Goal: Find contact information: Find contact information

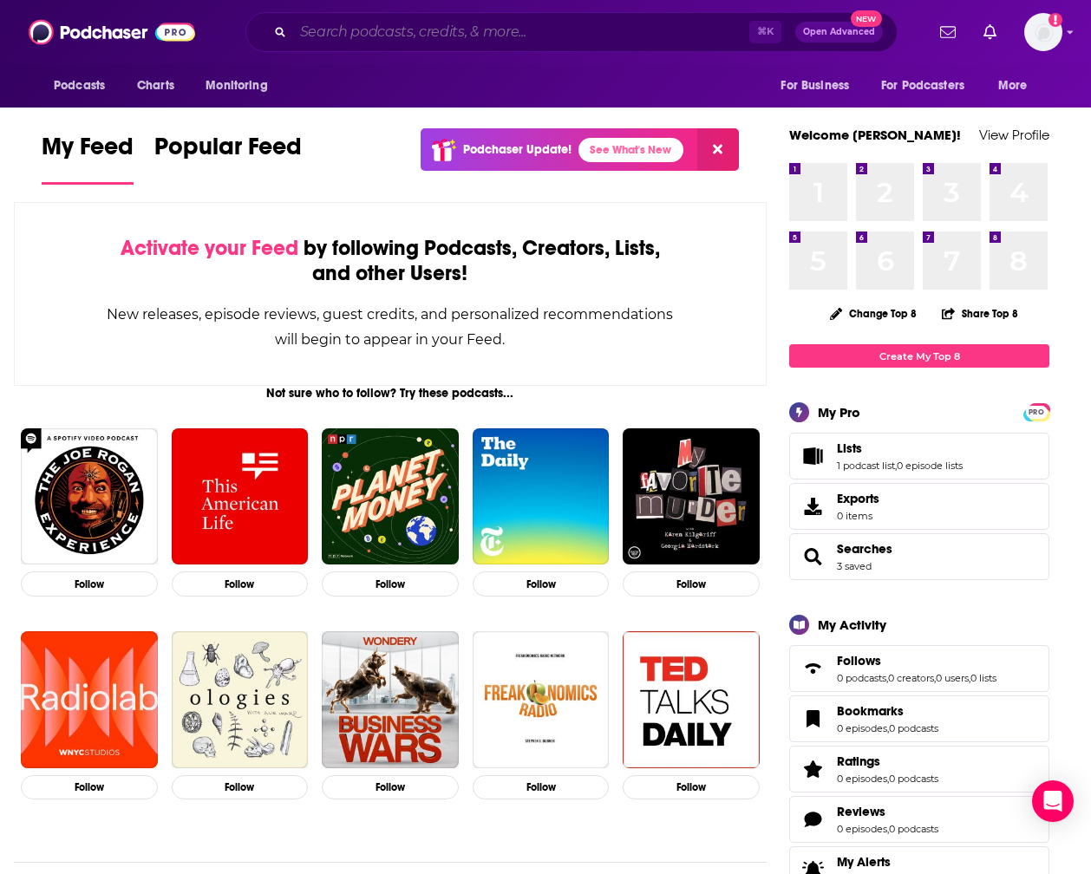
click at [311, 36] on input "Search podcasts, credits, & more..." at bounding box center [521, 32] width 456 height 28
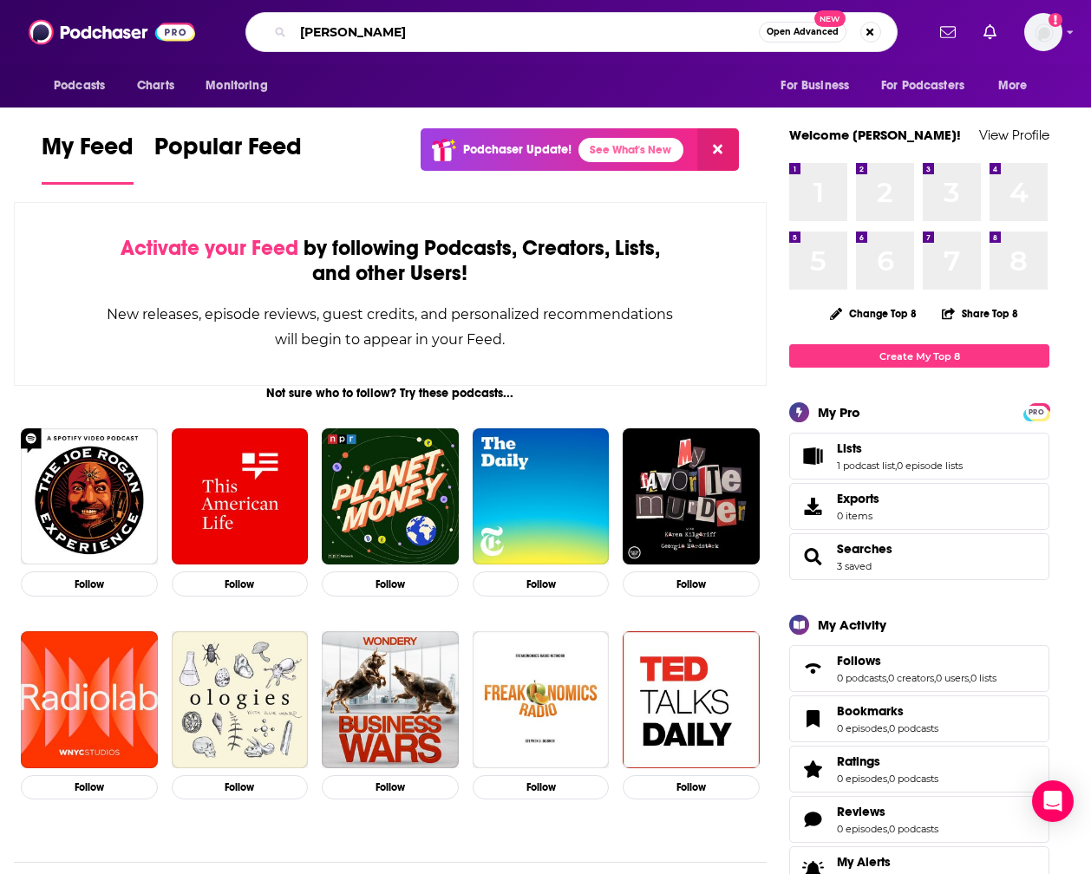
type input "[PERSON_NAME]"
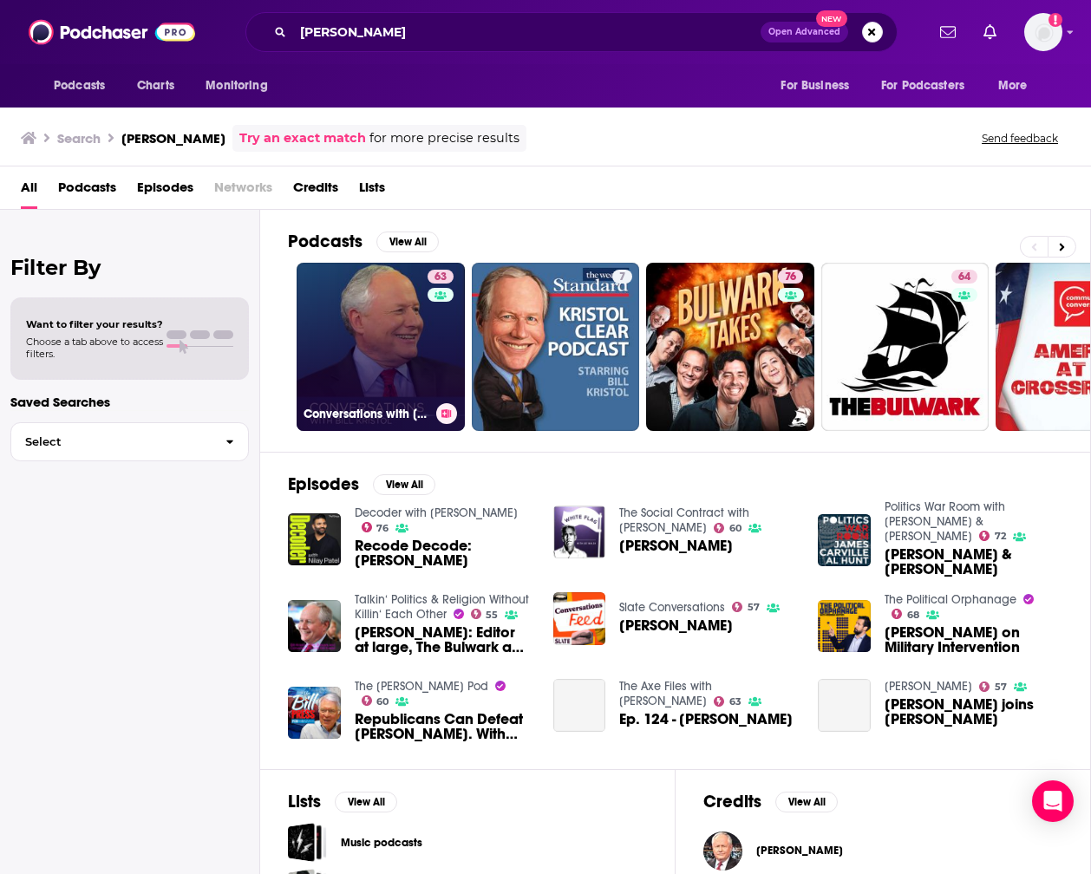
click at [383, 334] on link "63 Conversations with [PERSON_NAME]" at bounding box center [381, 347] width 168 height 168
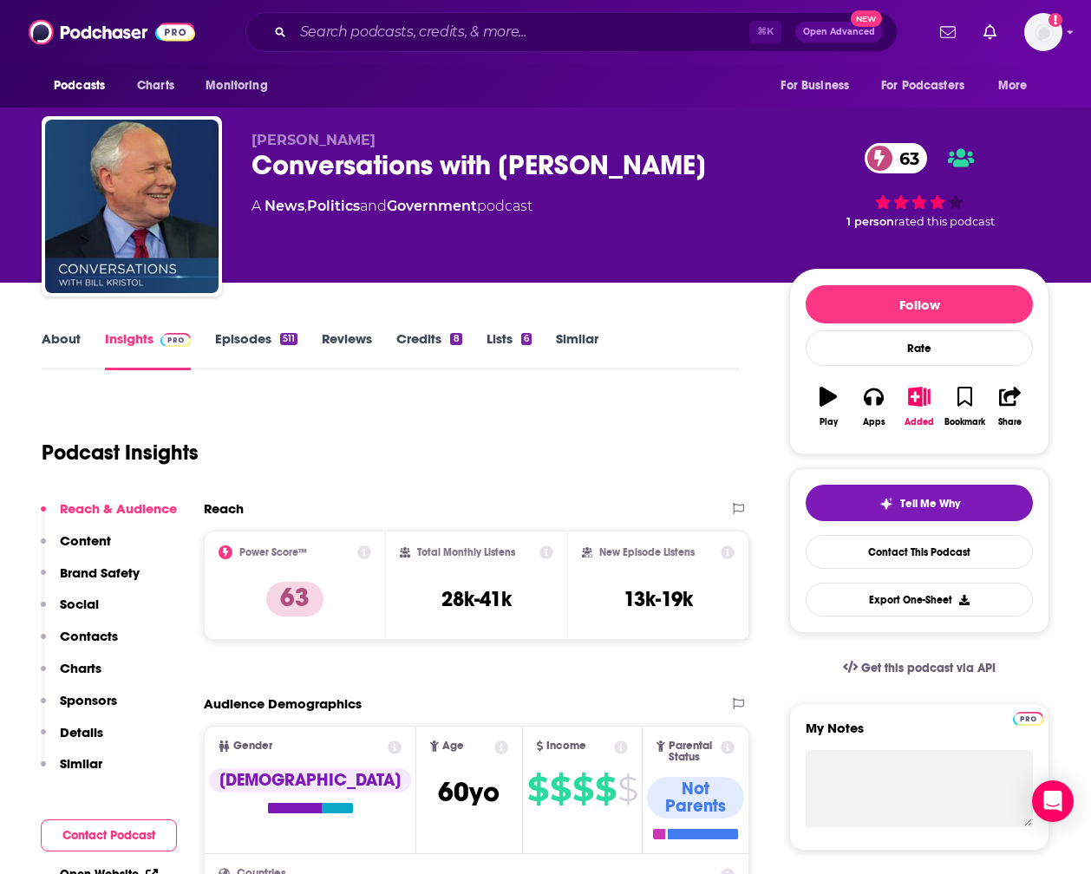
click at [244, 340] on link "Episodes 511" at bounding box center [256, 351] width 82 height 40
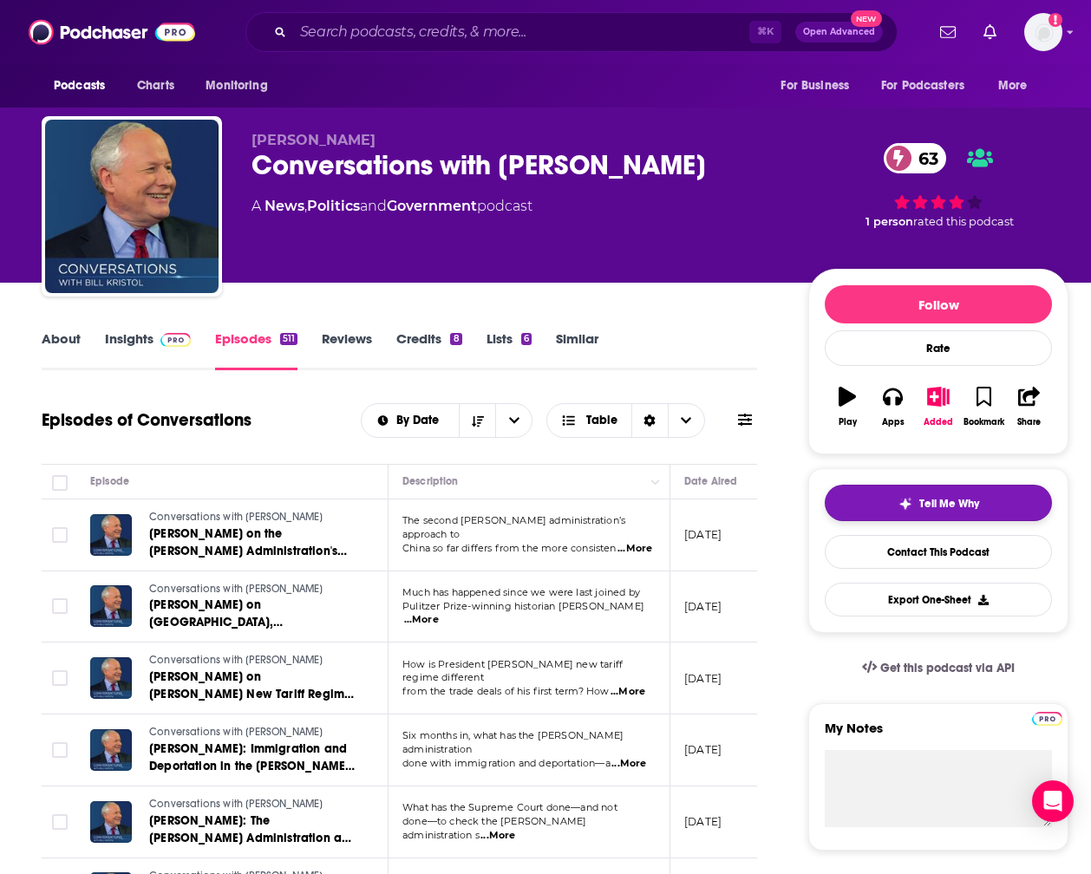
click at [989, 498] on button "Tell Me Why" at bounding box center [938, 503] width 227 height 36
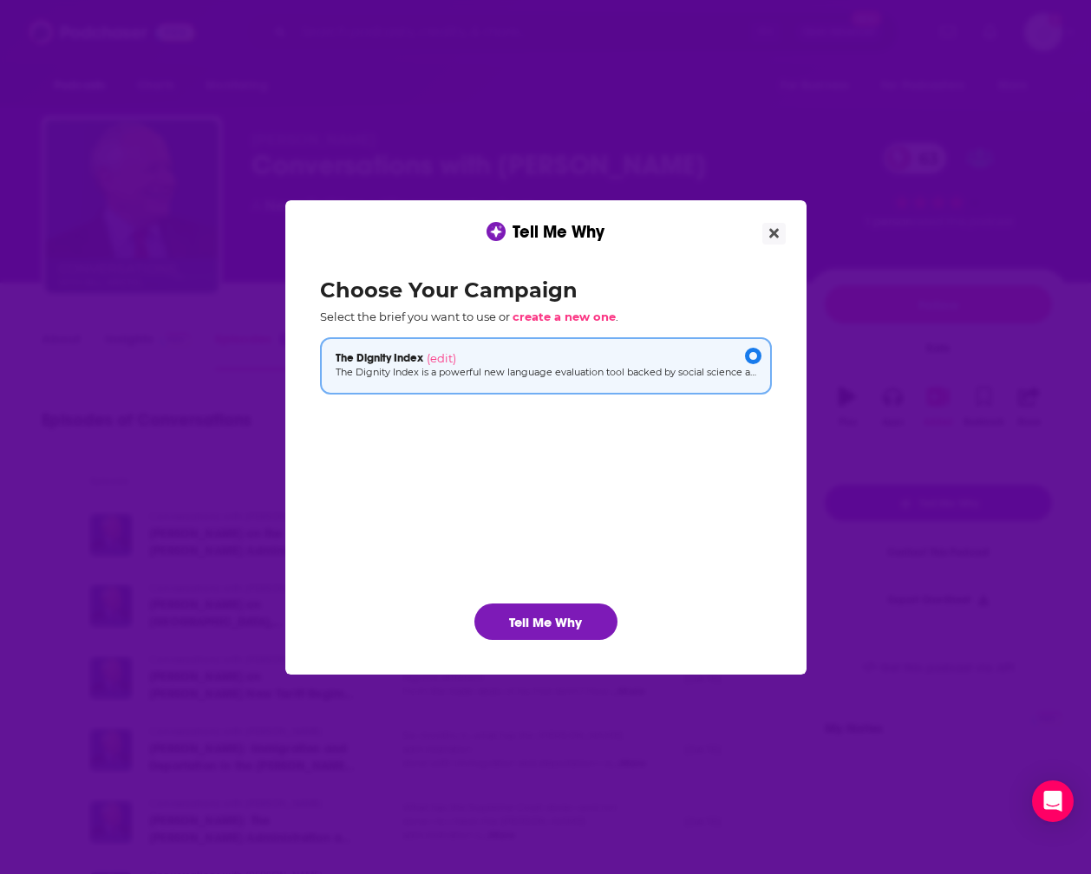
click at [586, 612] on button "Tell Me Why" at bounding box center [545, 622] width 143 height 36
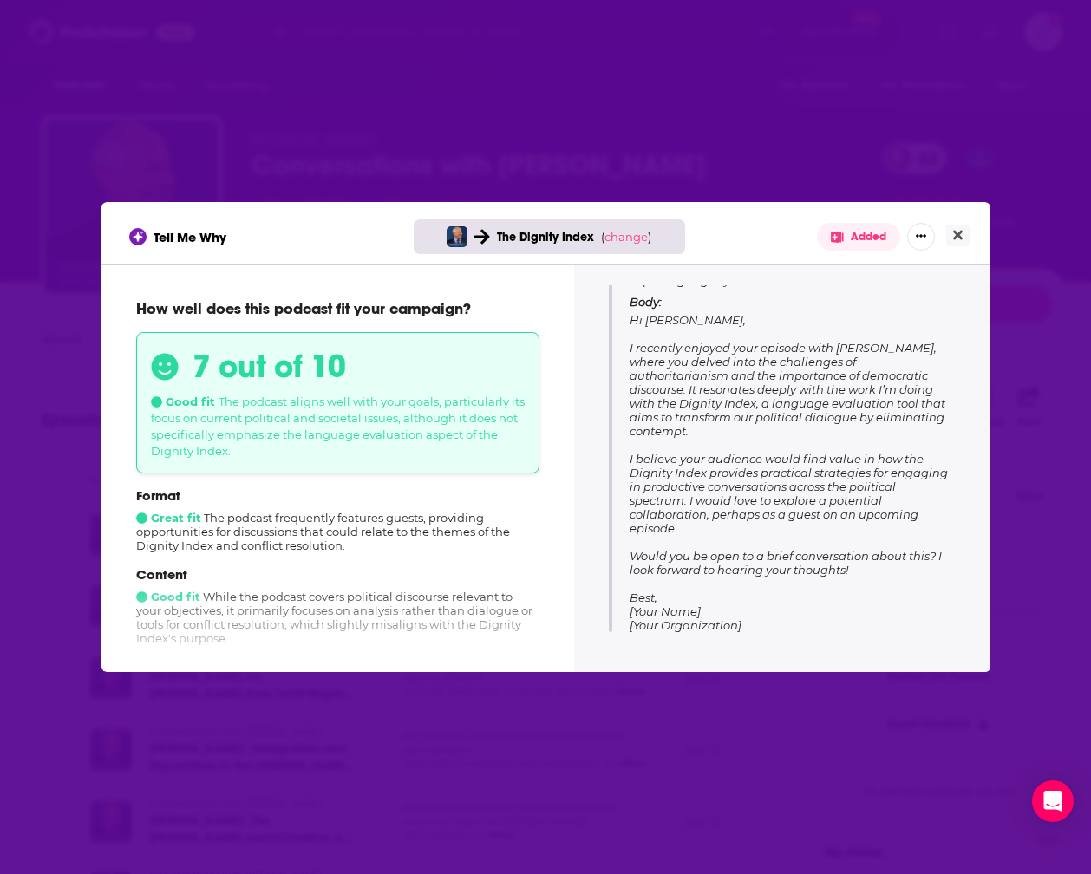
scroll to position [232, 0]
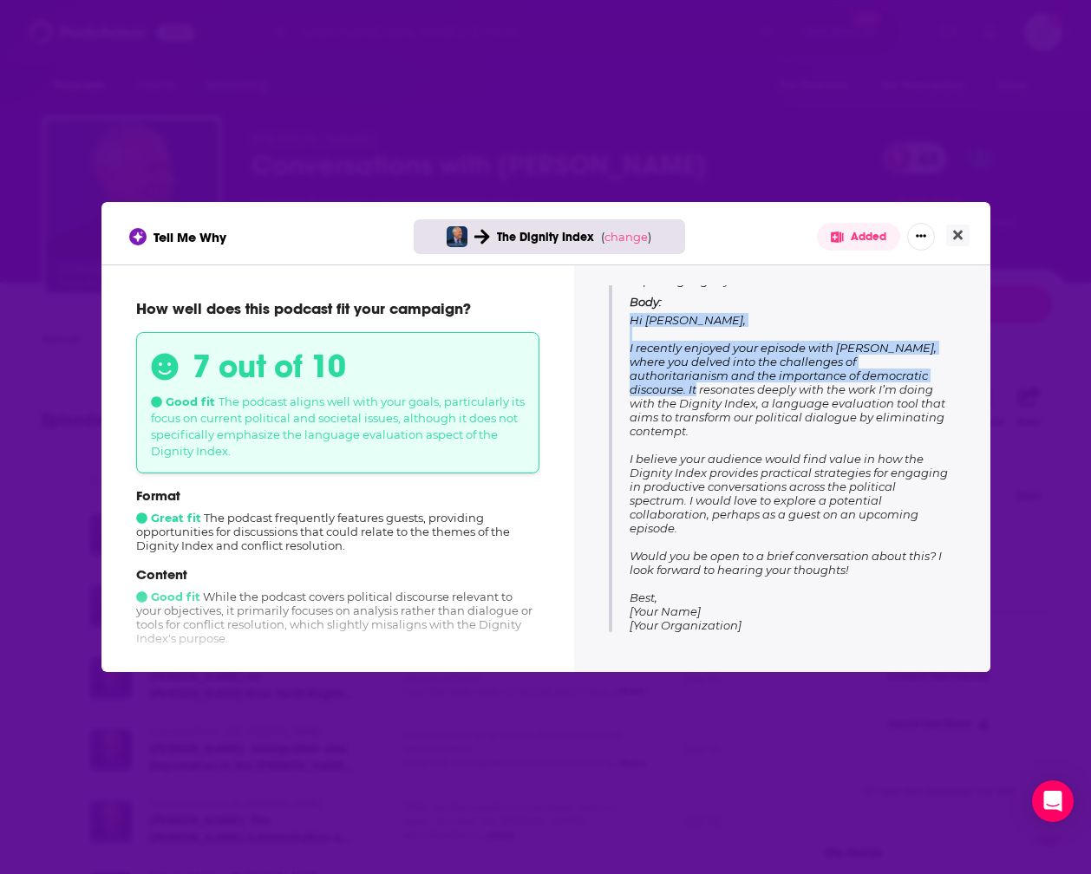
drag, startPoint x: 632, startPoint y: 319, endPoint x: 689, endPoint y: 389, distance: 90.0
click at [689, 389] on span "Hi [PERSON_NAME], I recently enjoyed your episode with [PERSON_NAME], where you…" at bounding box center [789, 472] width 318 height 319
copy span "Hi [PERSON_NAME], I recently enjoyed your episode with [PERSON_NAME], where you…"
click at [960, 235] on icon "Close" at bounding box center [958, 235] width 10 height 14
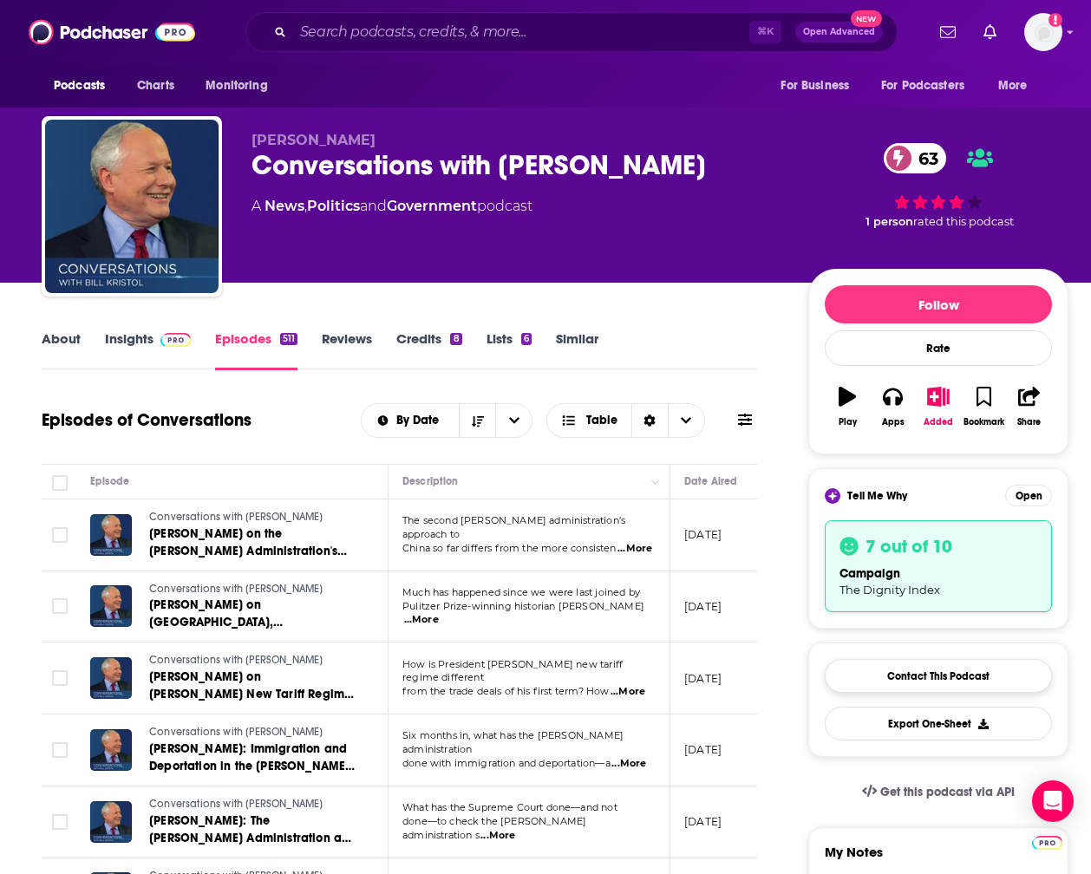
click at [887, 673] on link "Contact This Podcast" at bounding box center [938, 676] width 227 height 34
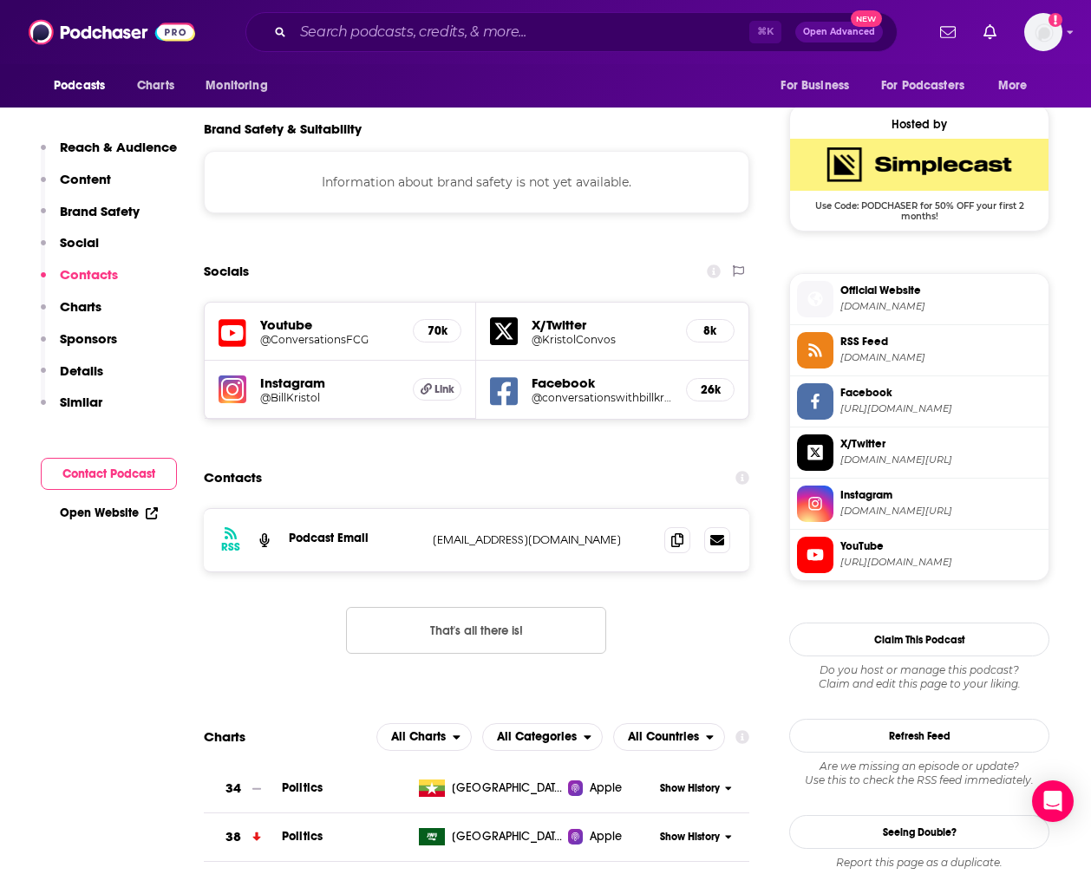
scroll to position [1491, 0]
click at [357, 28] on input "Search podcasts, credits, & more..." at bounding box center [521, 32] width 456 height 28
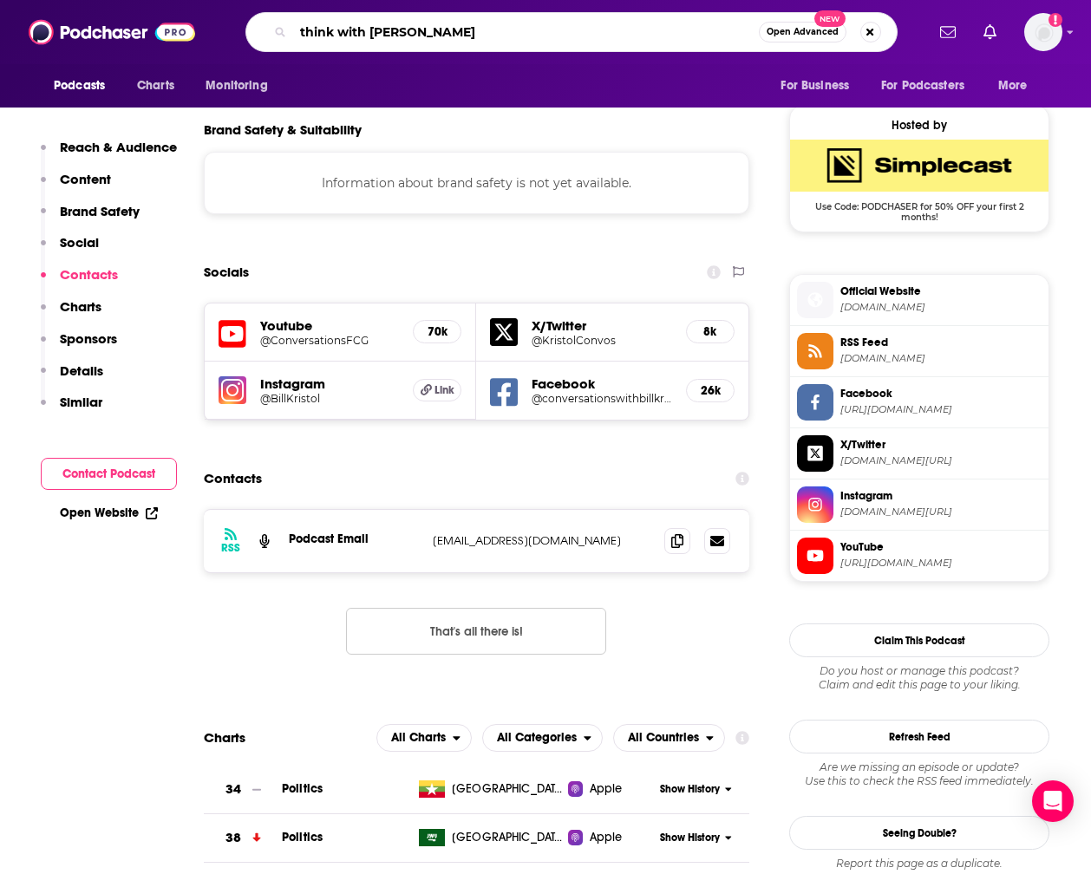
type input "think with [PERSON_NAME]"
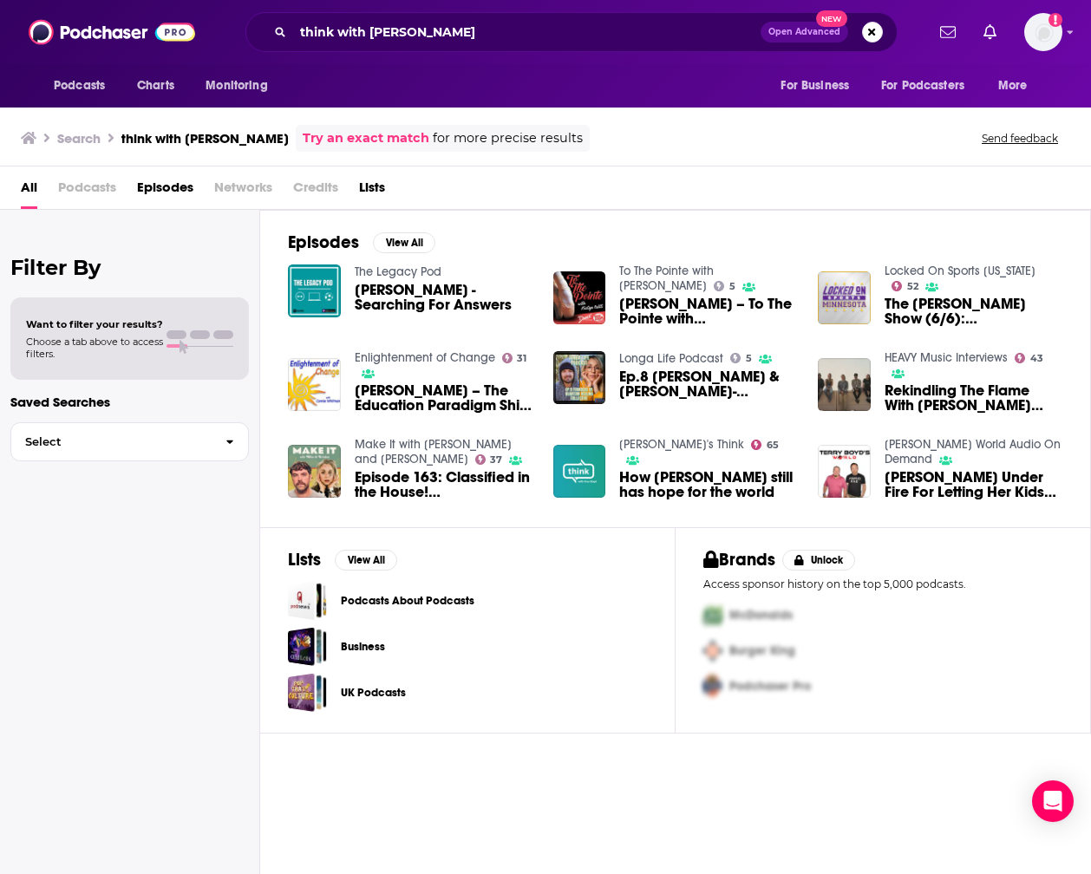
click at [664, 470] on span "How [PERSON_NAME] still has hope for the world" at bounding box center [708, 484] width 178 height 29
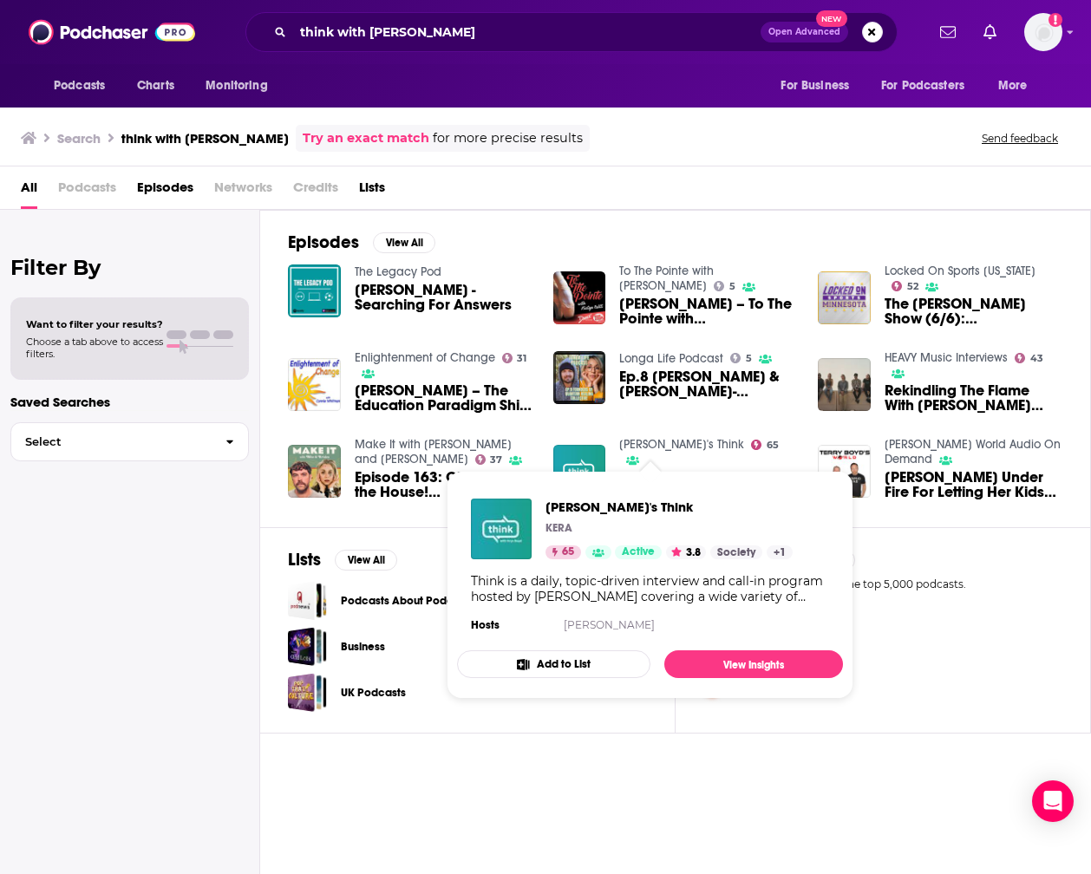
click at [644, 444] on link "[PERSON_NAME]'s Think" at bounding box center [681, 444] width 125 height 15
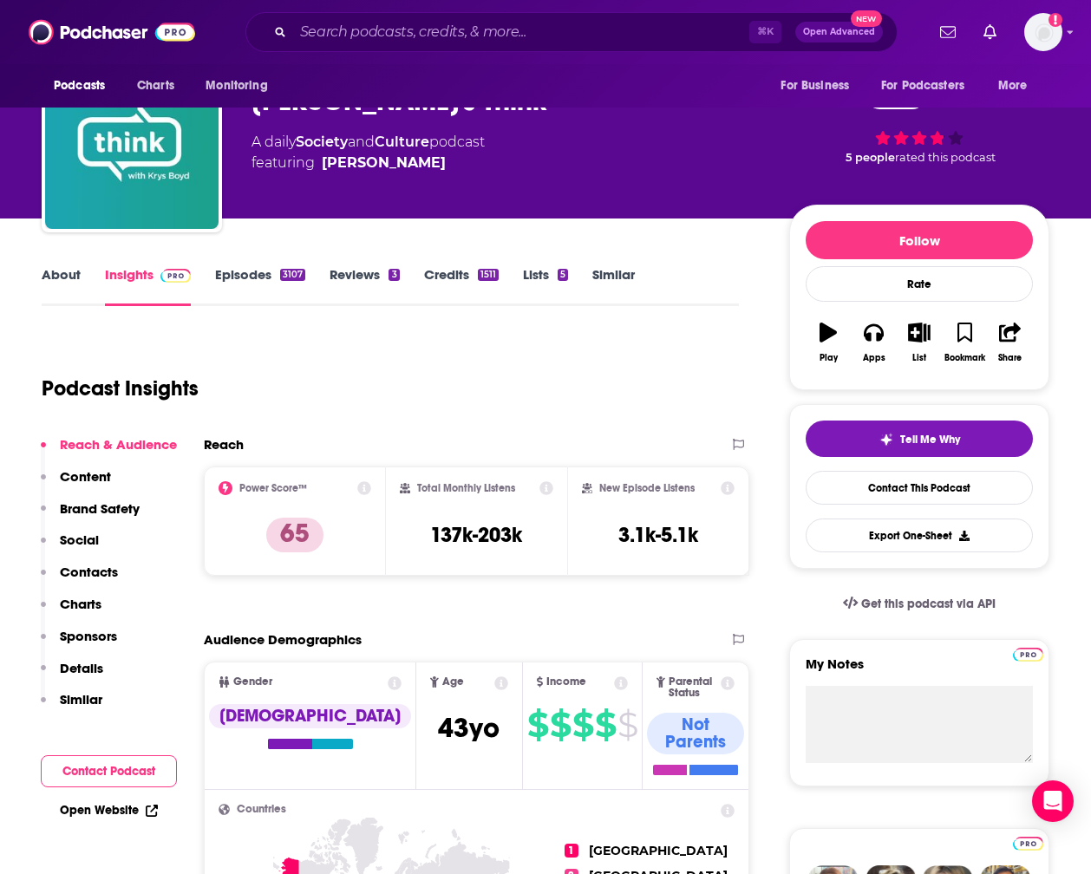
scroll to position [153, 0]
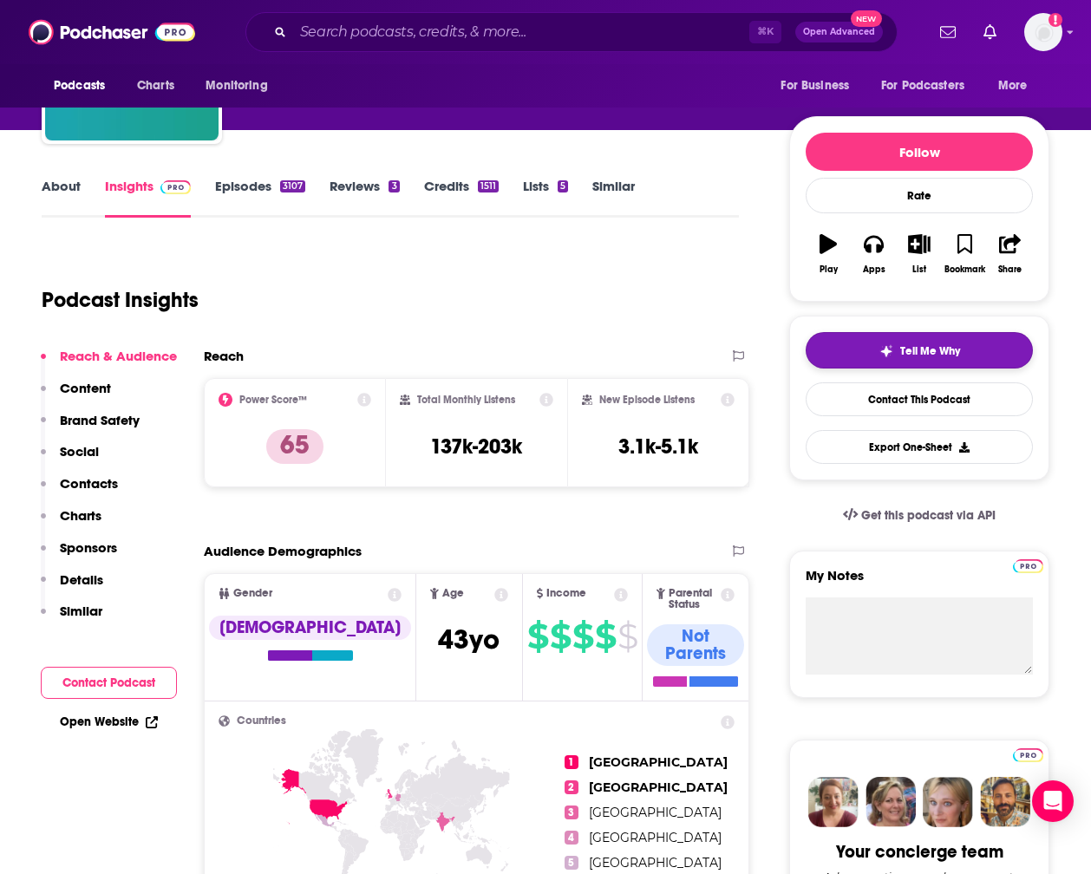
click at [880, 350] on button "Tell Me Why" at bounding box center [919, 350] width 227 height 36
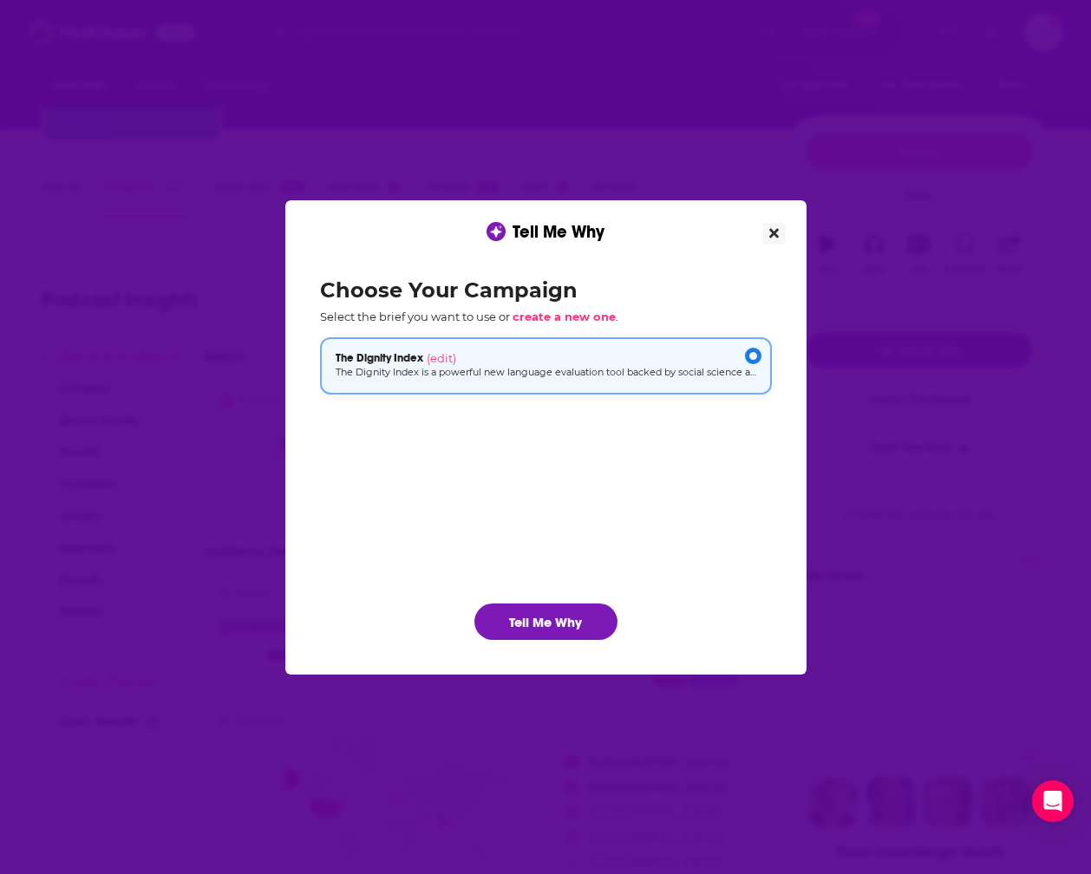
scroll to position [0, 0]
click at [546, 619] on button "Tell Me Why" at bounding box center [545, 622] width 143 height 36
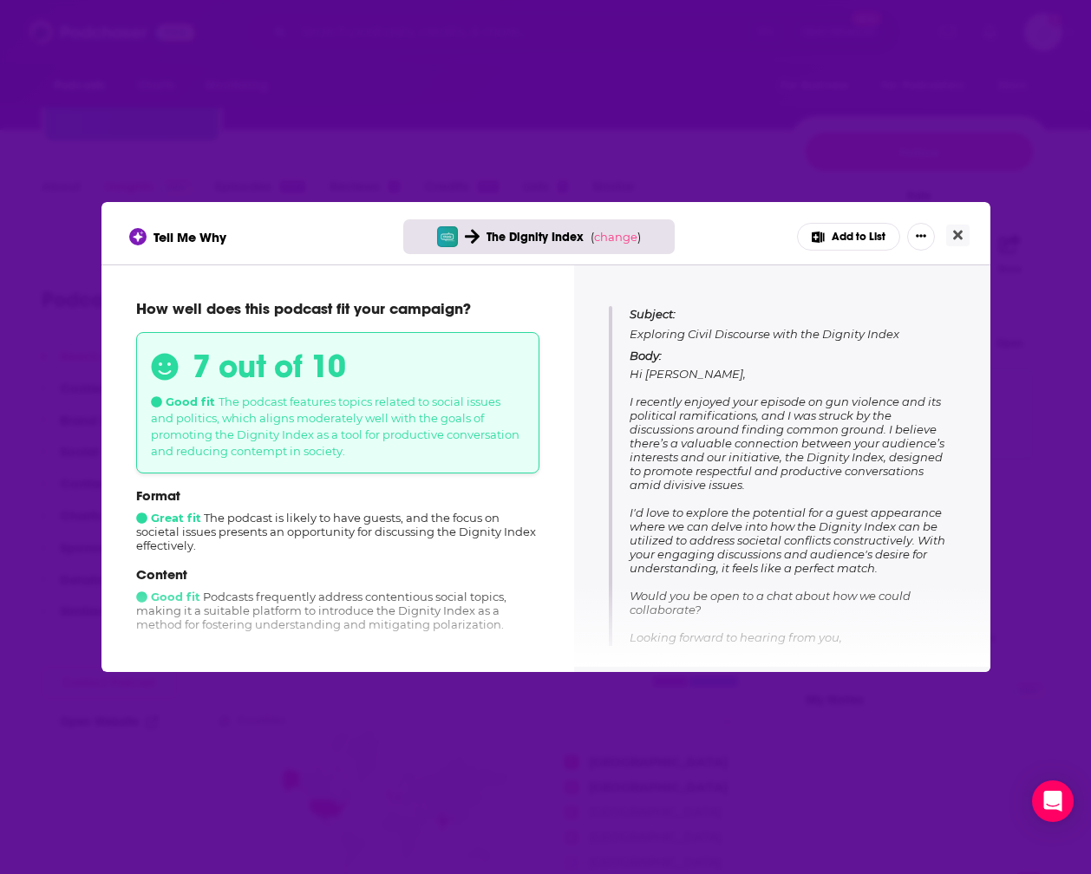
scroll to position [167, 0]
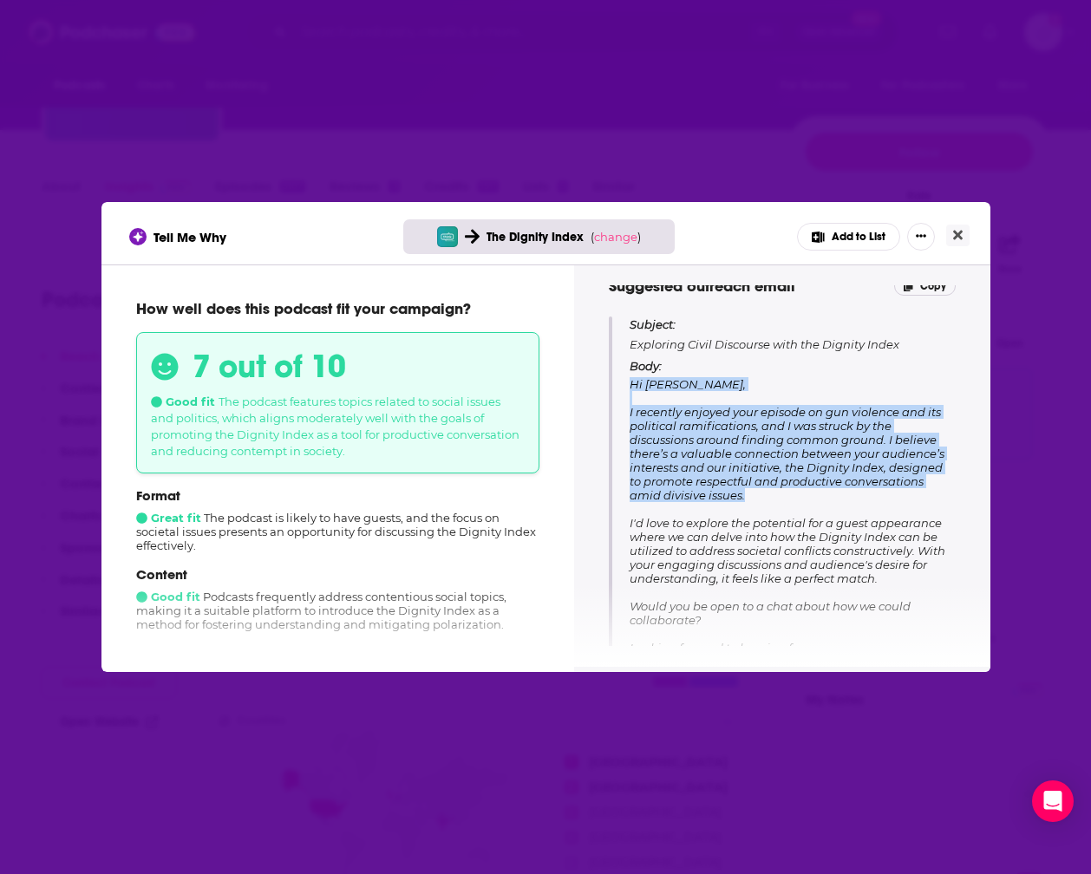
drag, startPoint x: 634, startPoint y: 383, endPoint x: 742, endPoint y: 490, distance: 151.5
click at [741, 490] on p "Body: Hi [PERSON_NAME], I recently enjoyed your episode on gun violence and its…" at bounding box center [793, 534] width 326 height 351
copy span "Hi [PERSON_NAME], I recently enjoyed your episode on gun violence and its polit…"
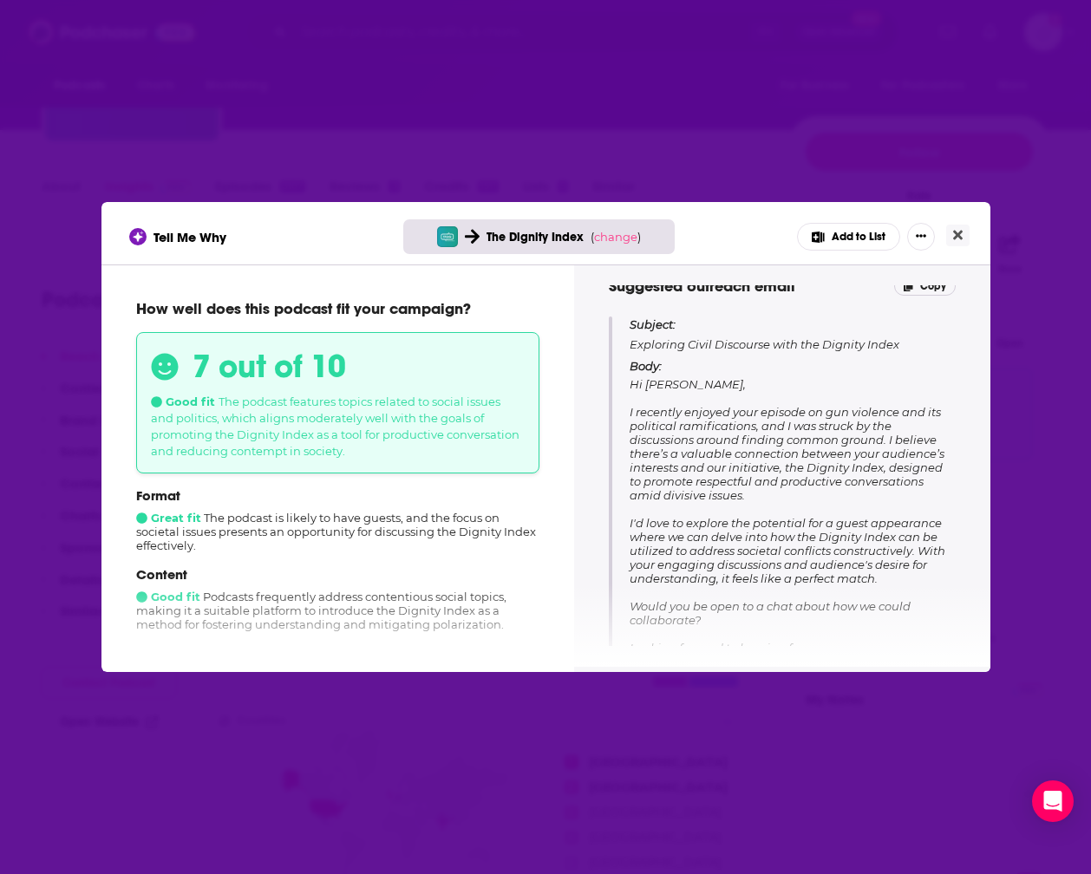
click at [697, 507] on p "Body: Hi [PERSON_NAME], I recently enjoyed your episode on gun violence and its…" at bounding box center [793, 534] width 326 height 351
click at [951, 239] on button "Close" at bounding box center [957, 236] width 23 height 22
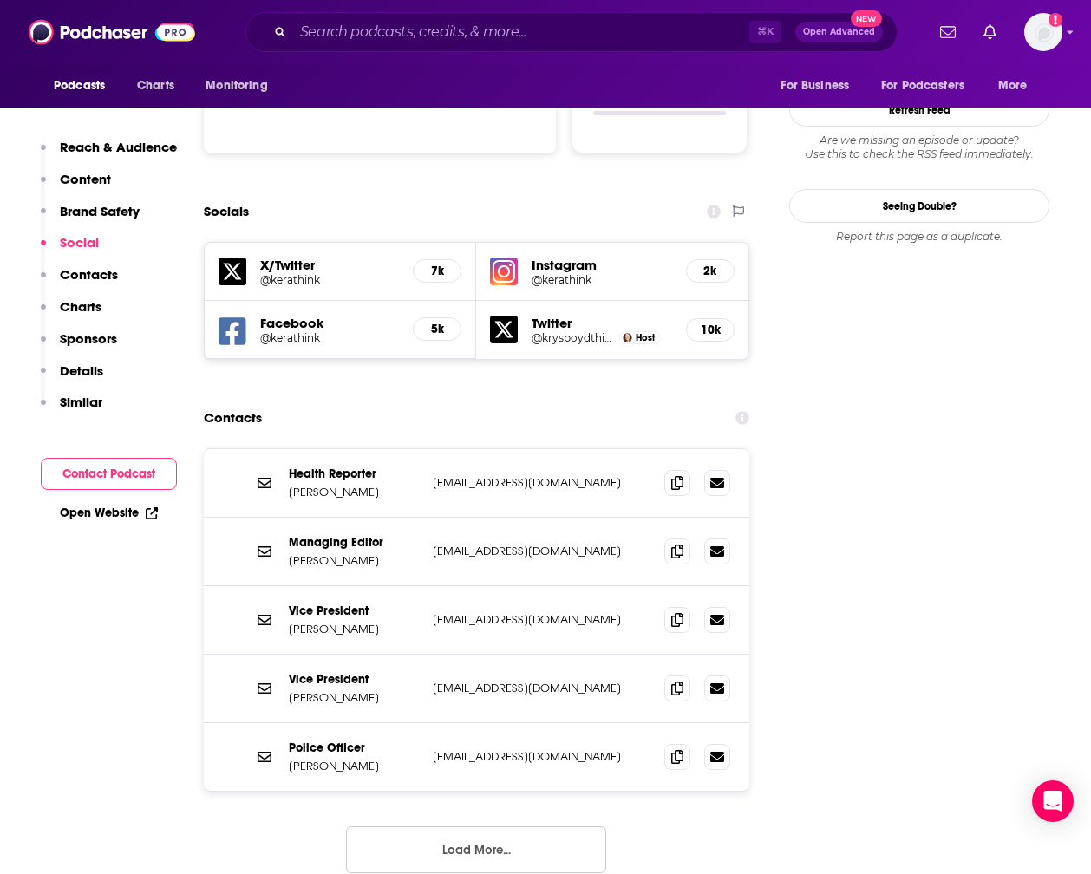
scroll to position [1899, 0]
click at [489, 826] on button "Load More..." at bounding box center [476, 849] width 260 height 47
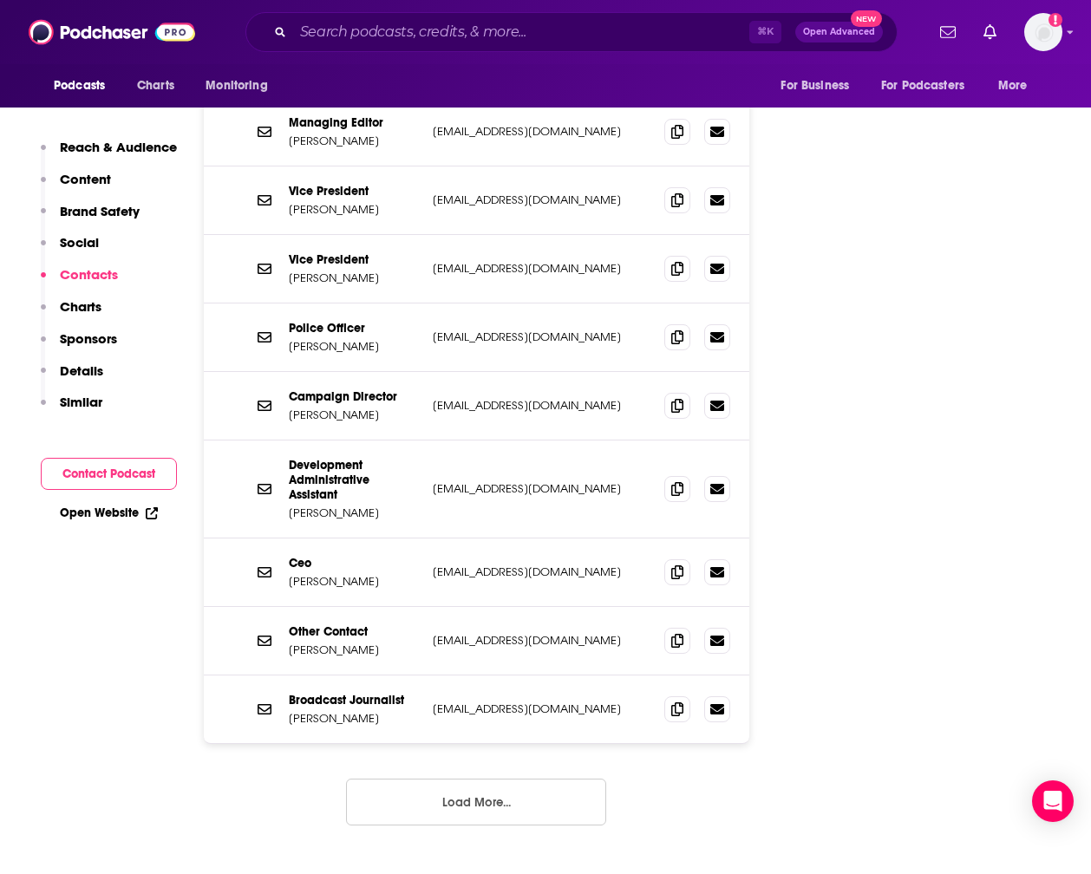
scroll to position [2348, 0]
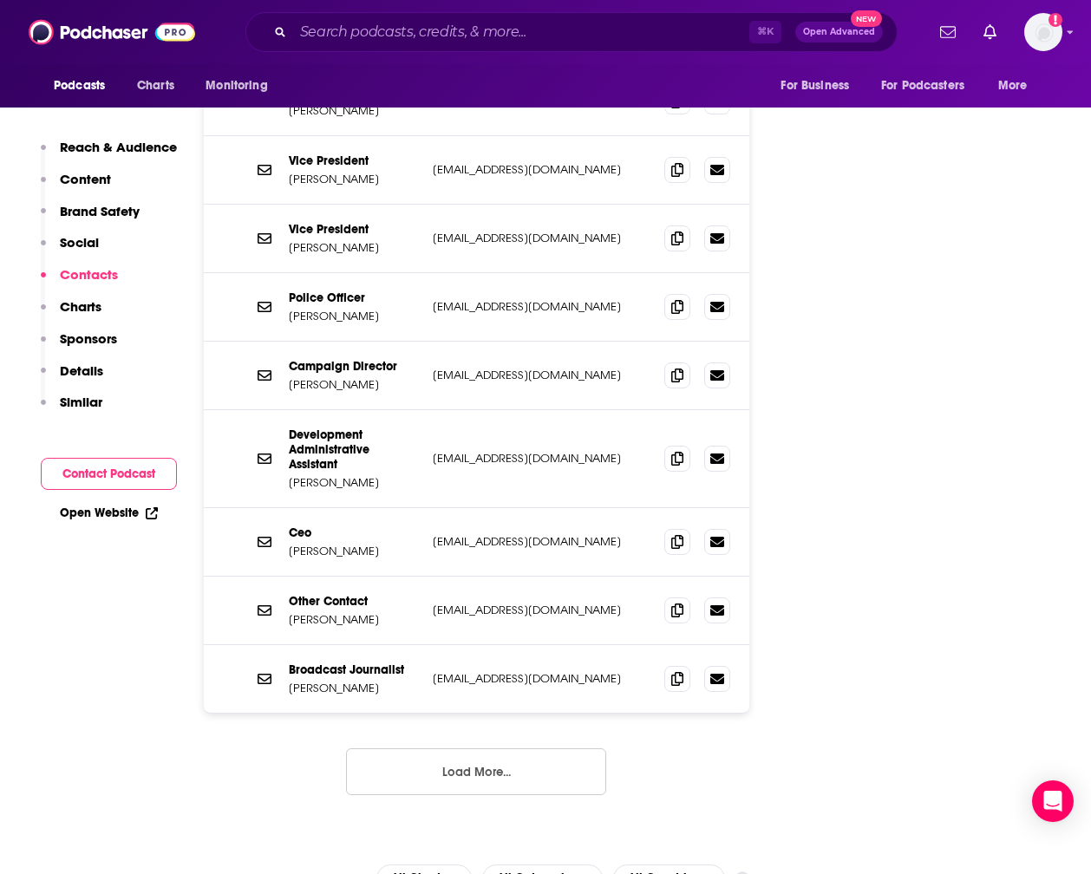
drag, startPoint x: 501, startPoint y: 650, endPoint x: 504, endPoint y: 624, distance: 26.2
click at [501, 749] on button "Load More..." at bounding box center [476, 772] width 260 height 47
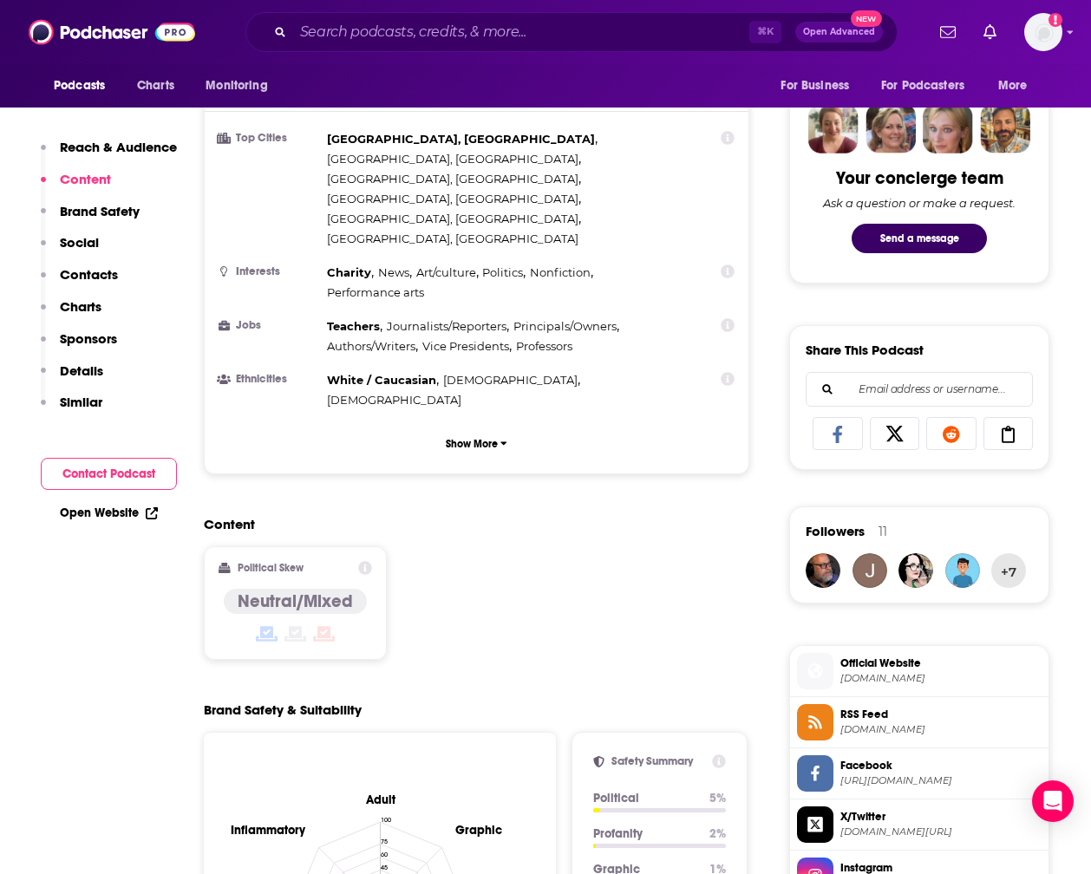
scroll to position [948, 1]
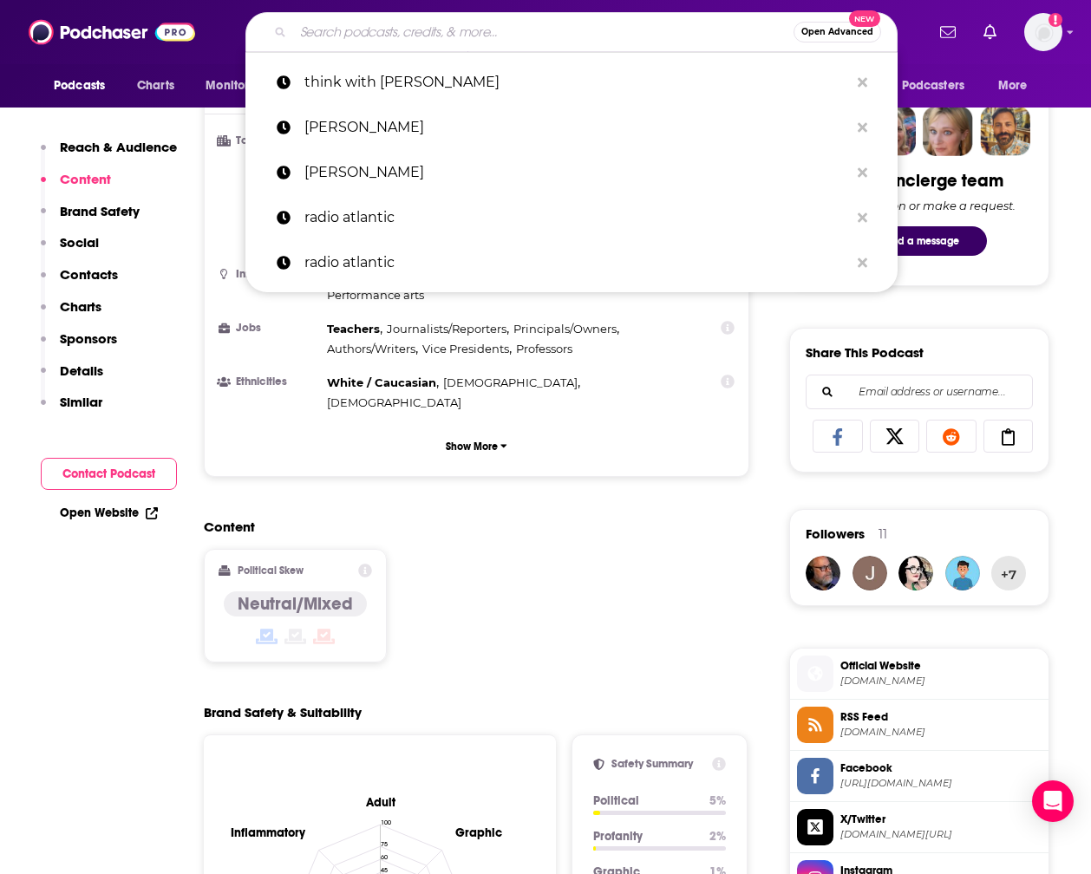
click at [507, 26] on input "Search podcasts, credits, & more..." at bounding box center [543, 32] width 501 height 28
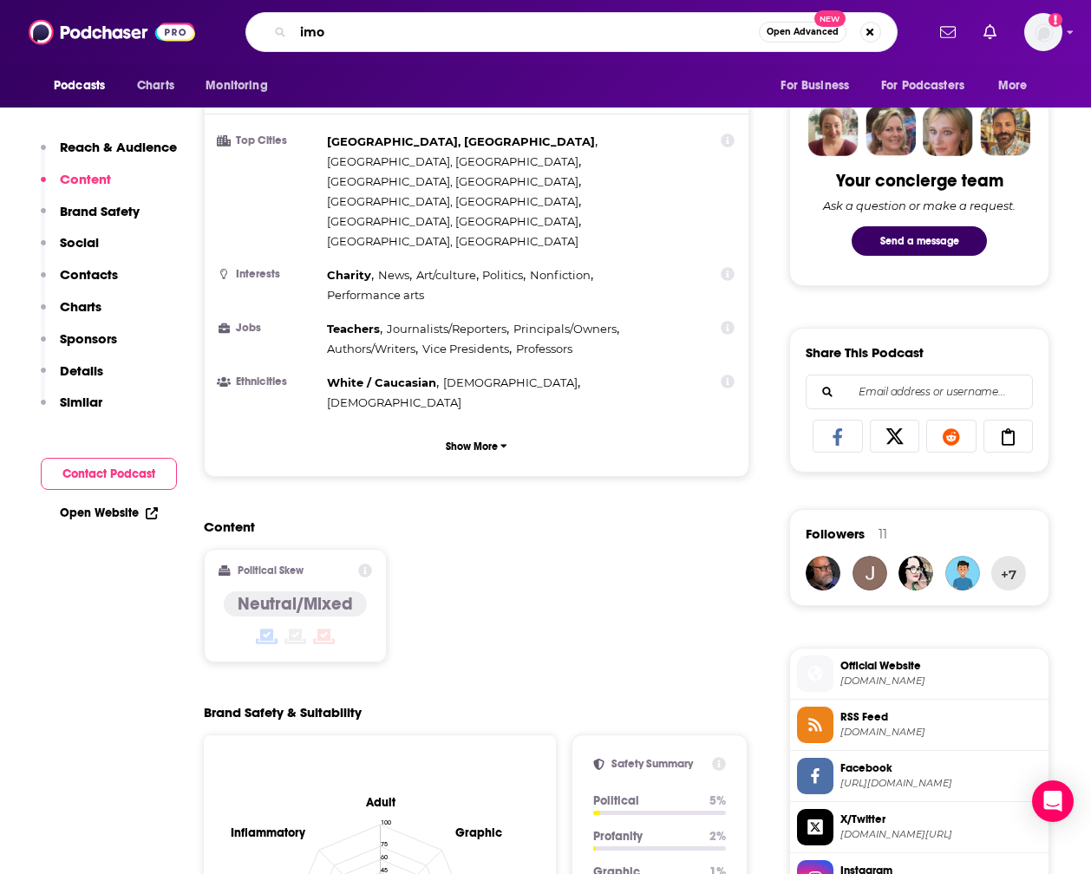
type input "imo"
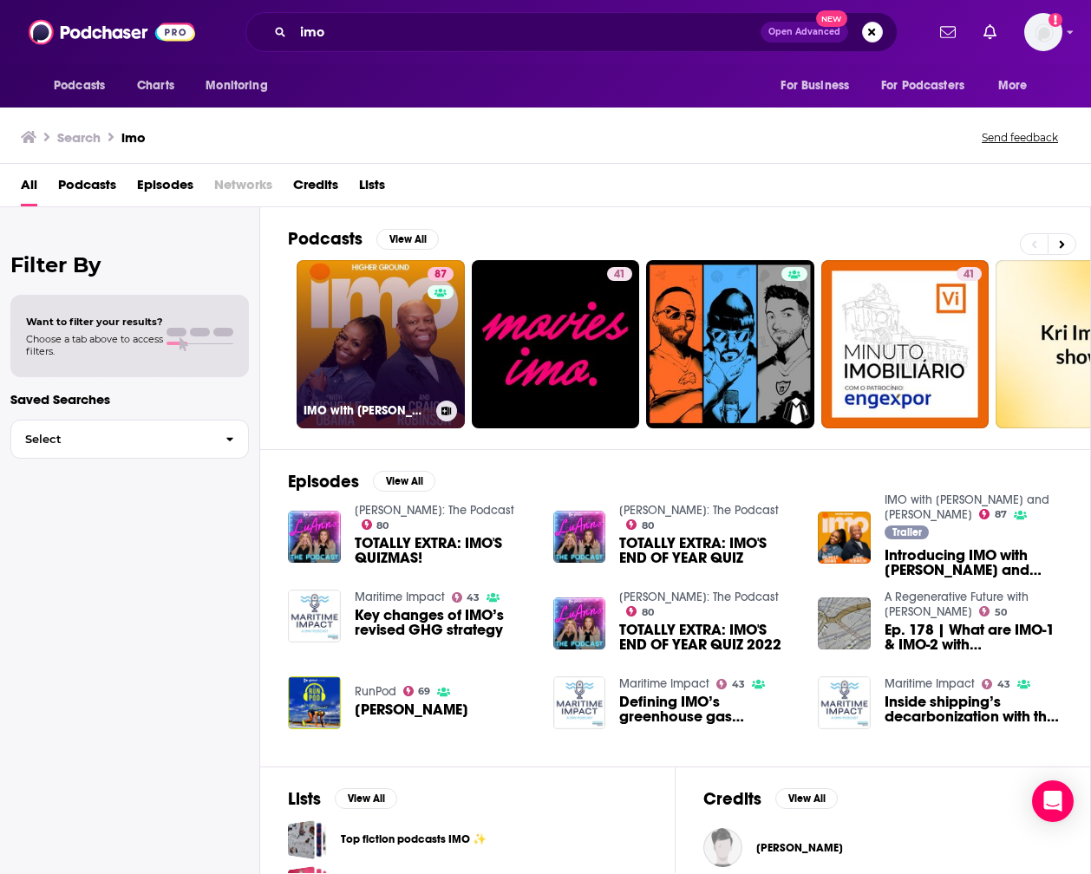
click at [394, 332] on link "87 IMO with [PERSON_NAME] and [PERSON_NAME]" at bounding box center [381, 344] width 168 height 168
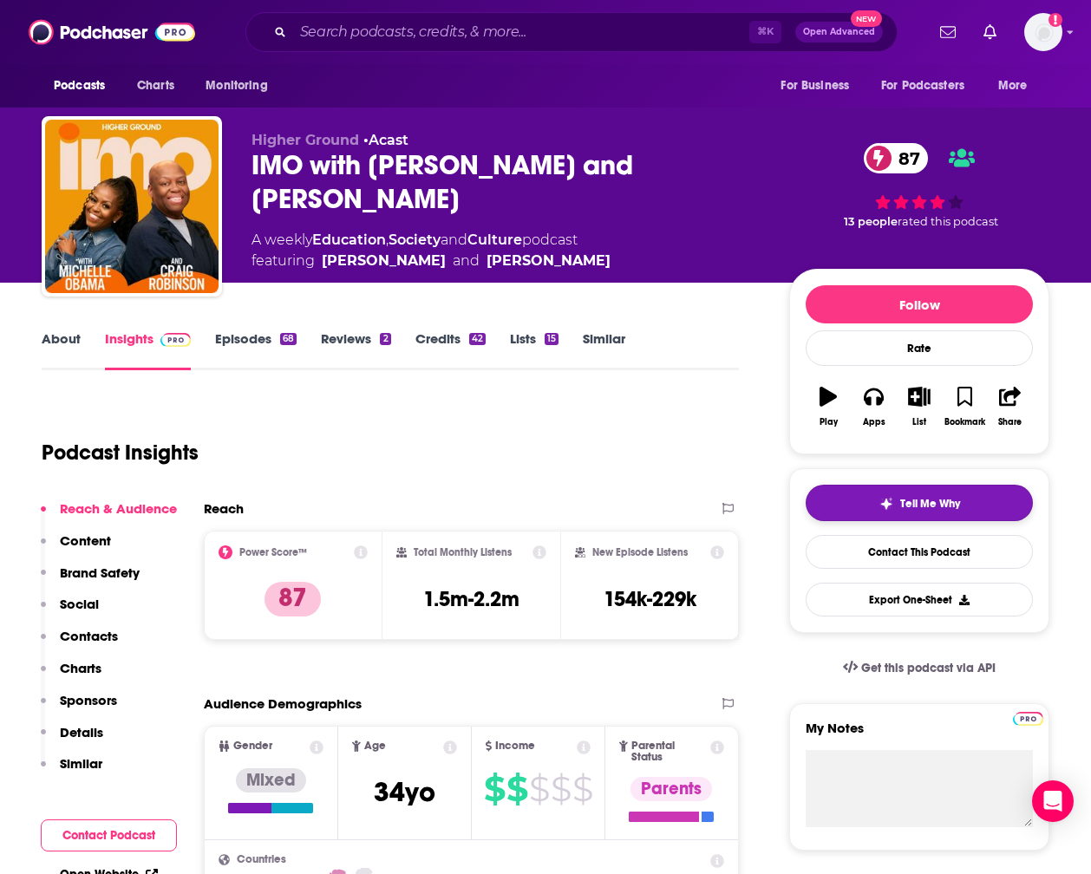
click at [931, 501] on span "Tell Me Why" at bounding box center [930, 504] width 60 height 14
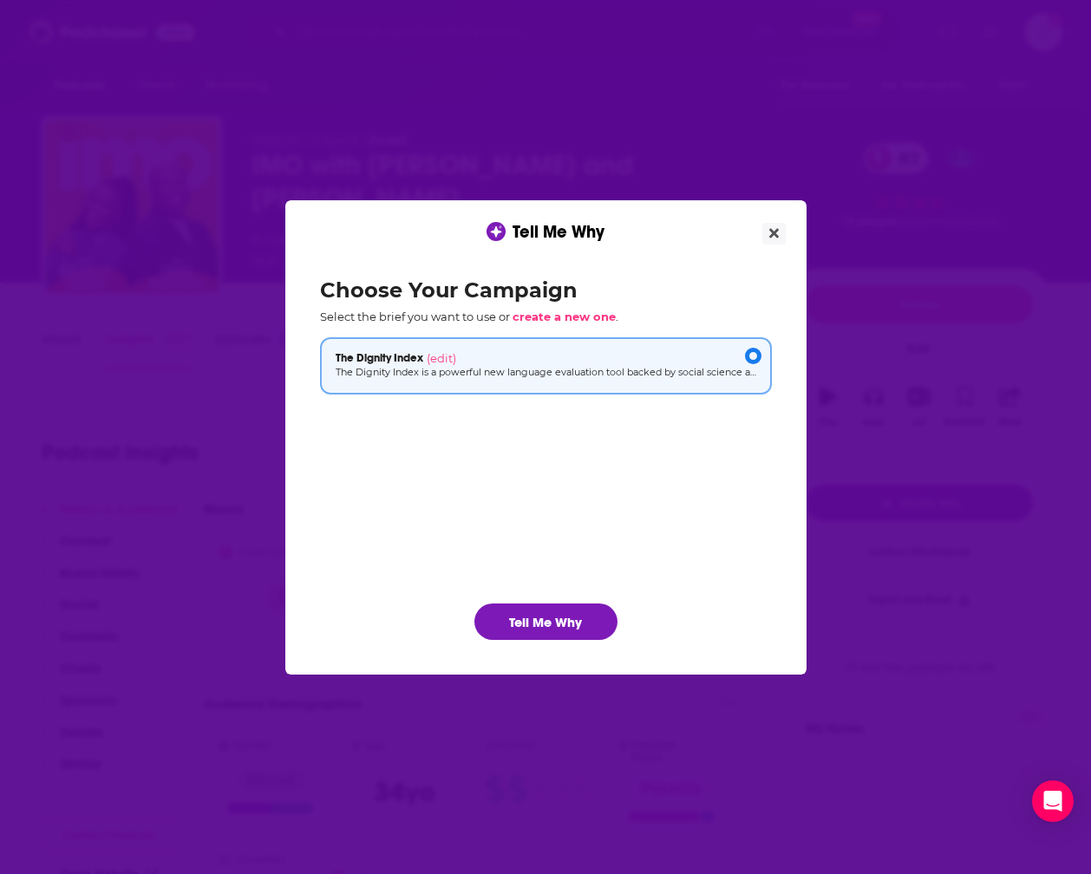
drag, startPoint x: 566, startPoint y: 623, endPoint x: 580, endPoint y: 607, distance: 21.5
click at [566, 622] on button "Tell Me Why" at bounding box center [545, 622] width 143 height 36
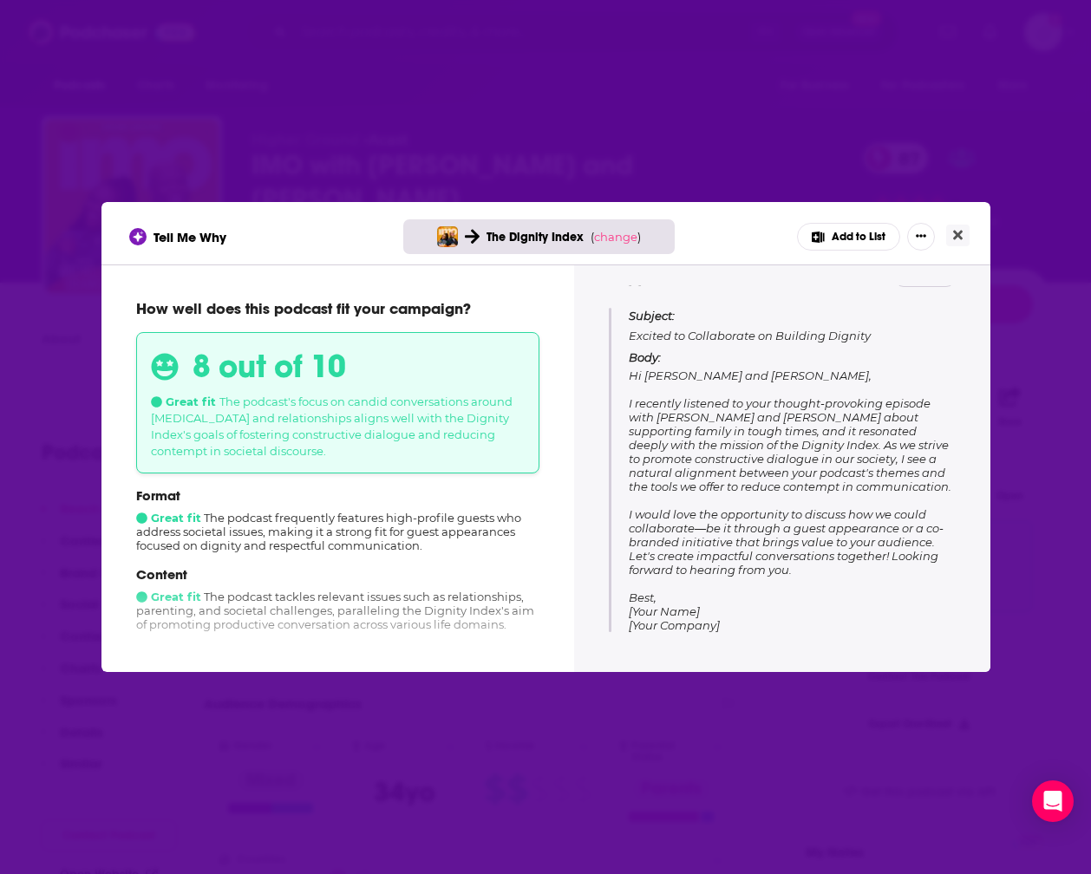
scroll to position [176, 0]
click at [958, 237] on icon "Close" at bounding box center [958, 236] width 10 height 10
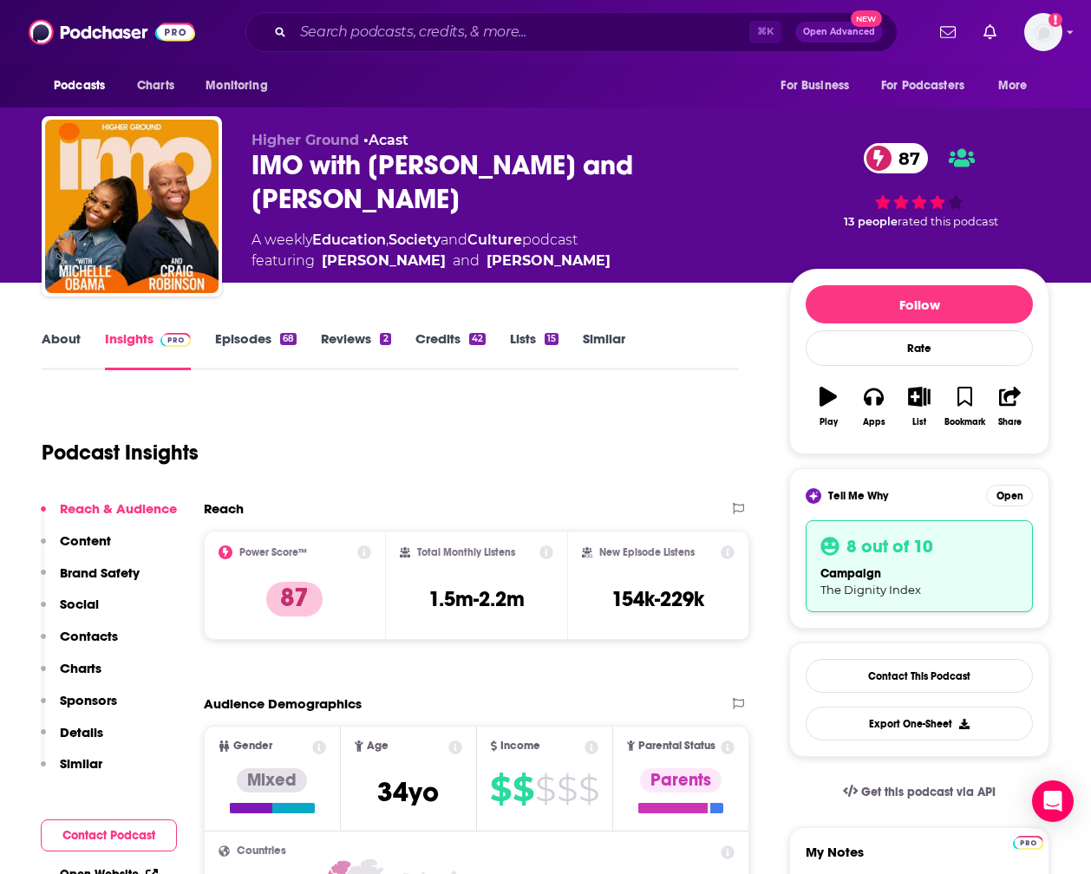
click at [257, 337] on link "Episodes 68" at bounding box center [256, 351] width 82 height 40
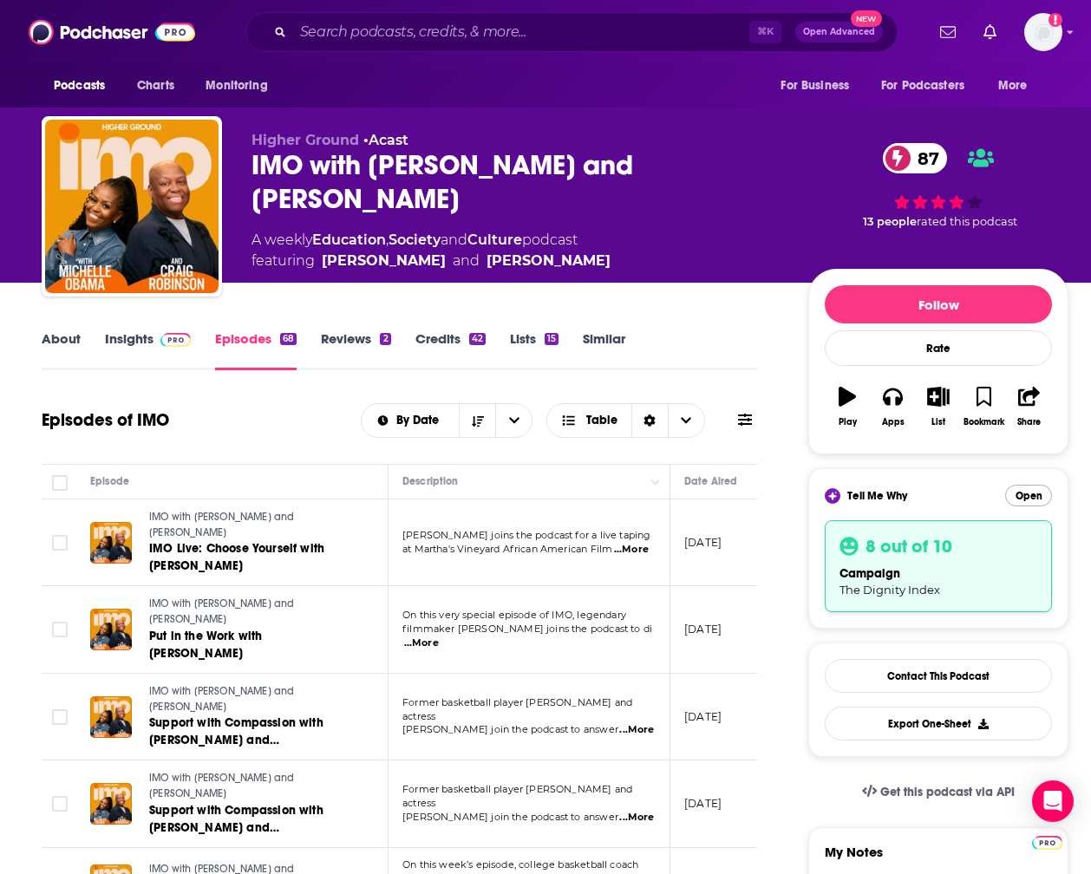
click at [1024, 492] on button "Open" at bounding box center [1028, 496] width 47 height 22
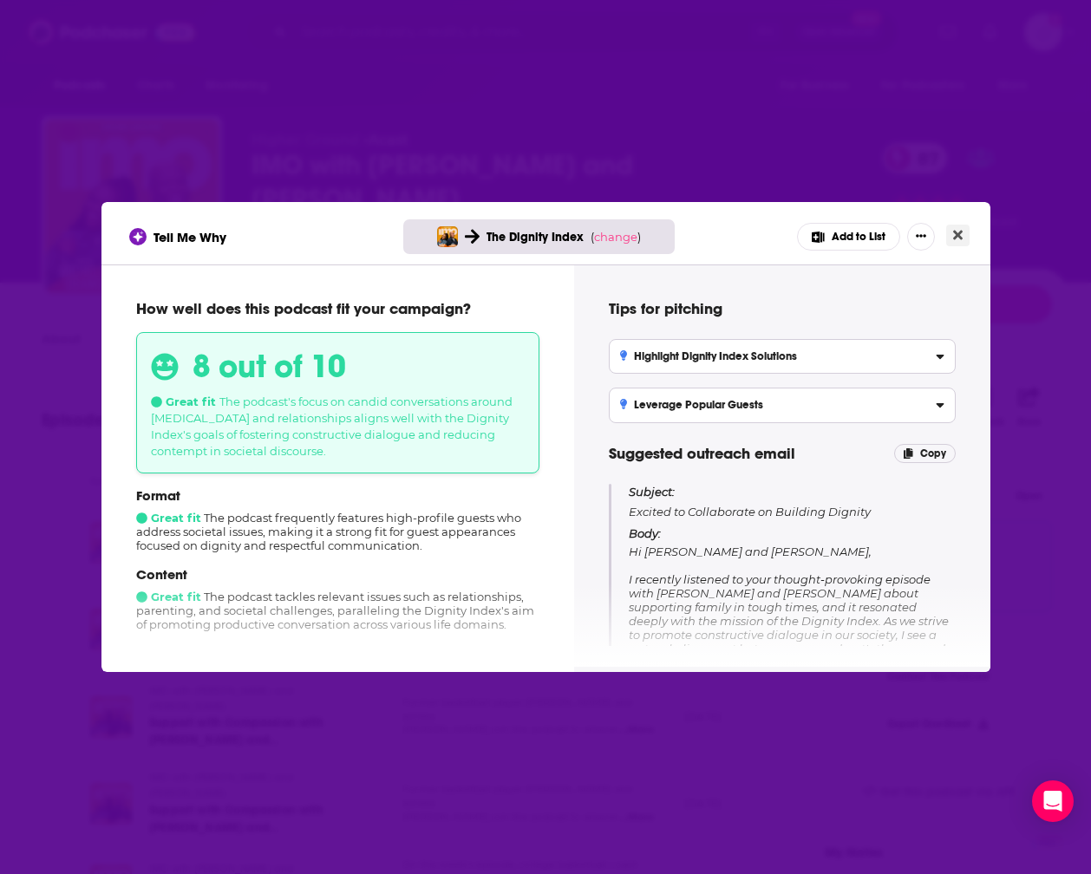
click at [958, 232] on icon "Close" at bounding box center [958, 235] width 10 height 14
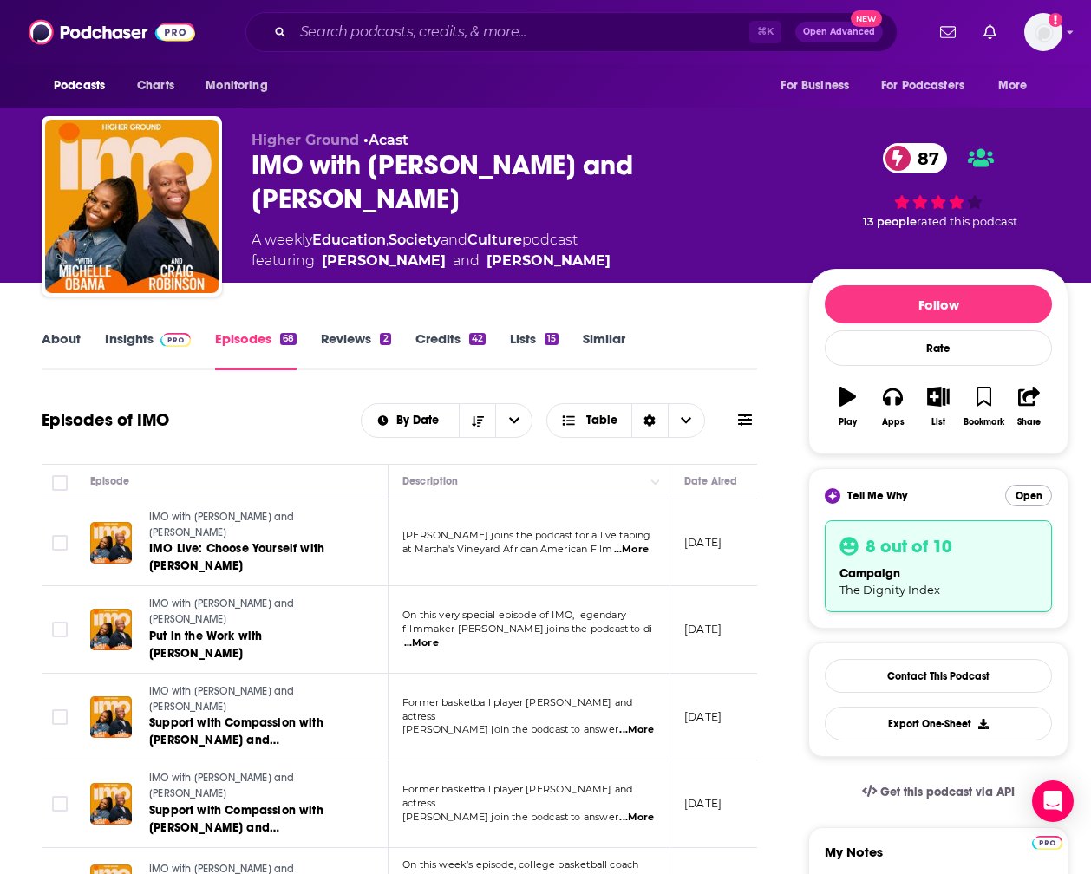
click at [1025, 494] on button "Open" at bounding box center [1028, 496] width 47 height 22
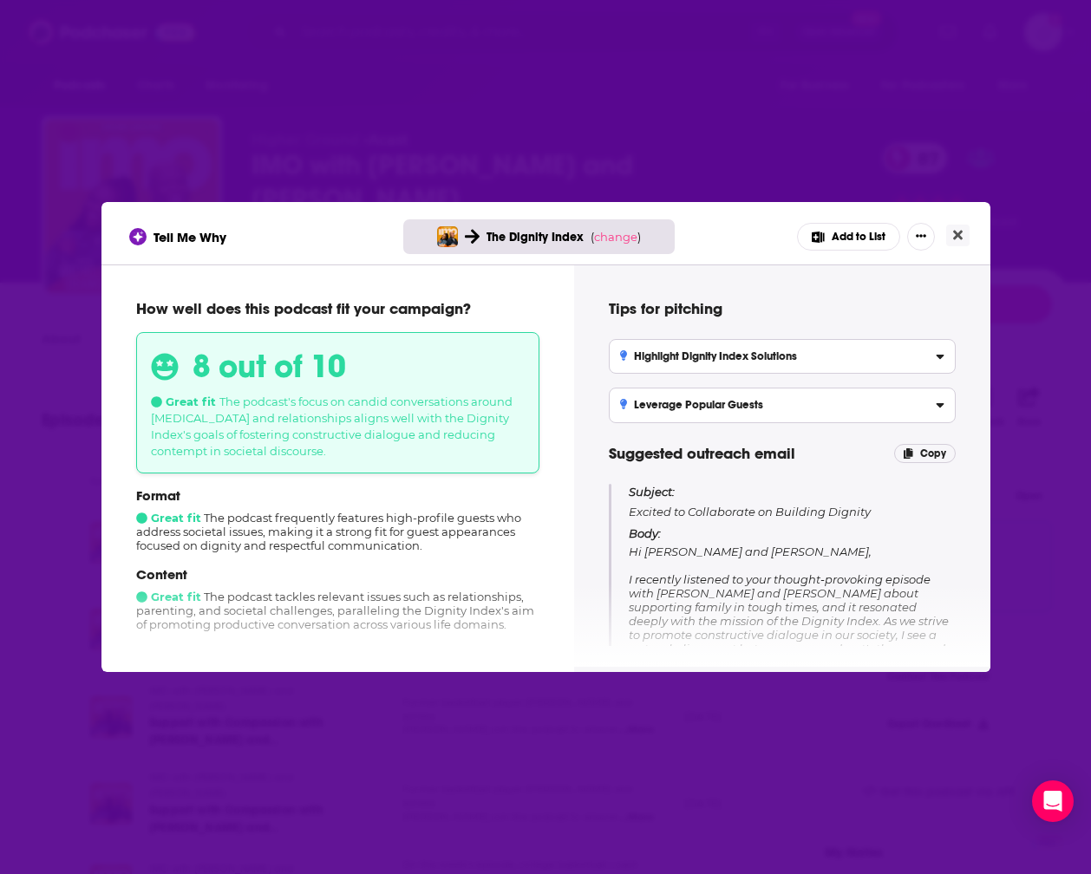
click at [851, 583] on span "Hi [PERSON_NAME] and [PERSON_NAME], I recently listened to your thought-provoki…" at bounding box center [790, 677] width 323 height 264
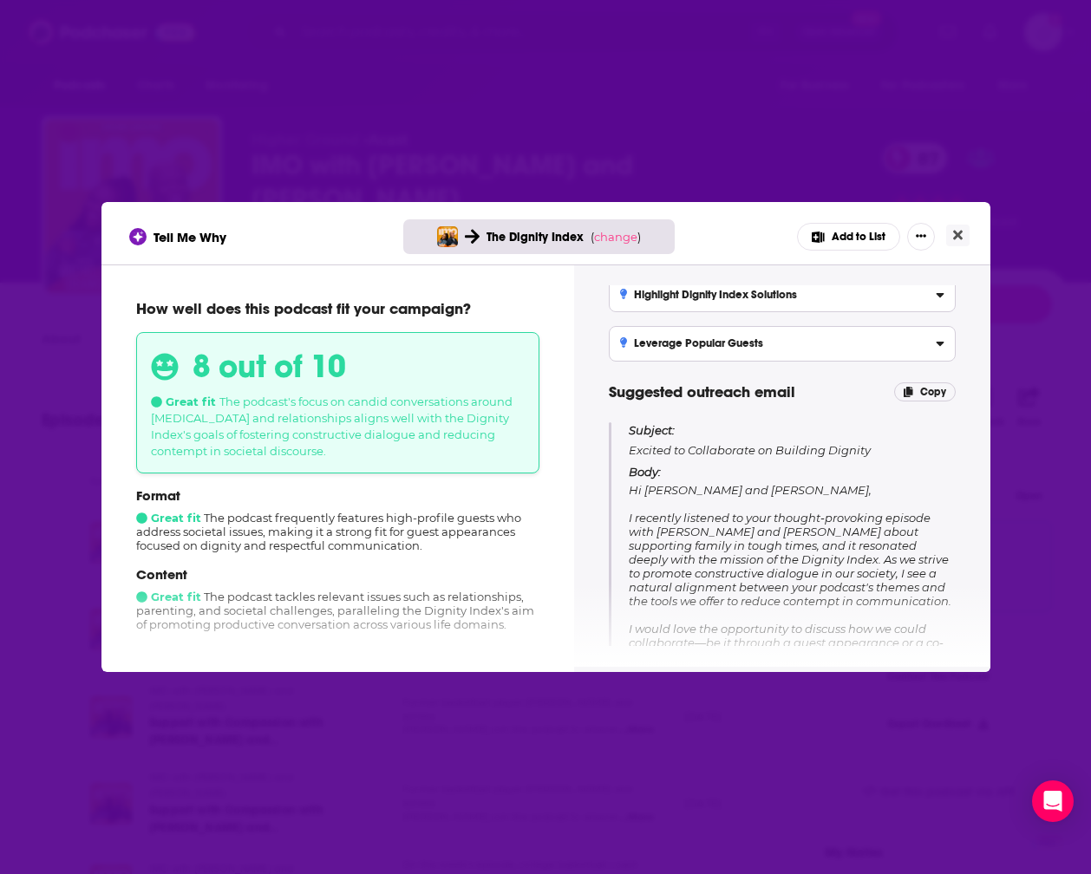
scroll to position [66, 0]
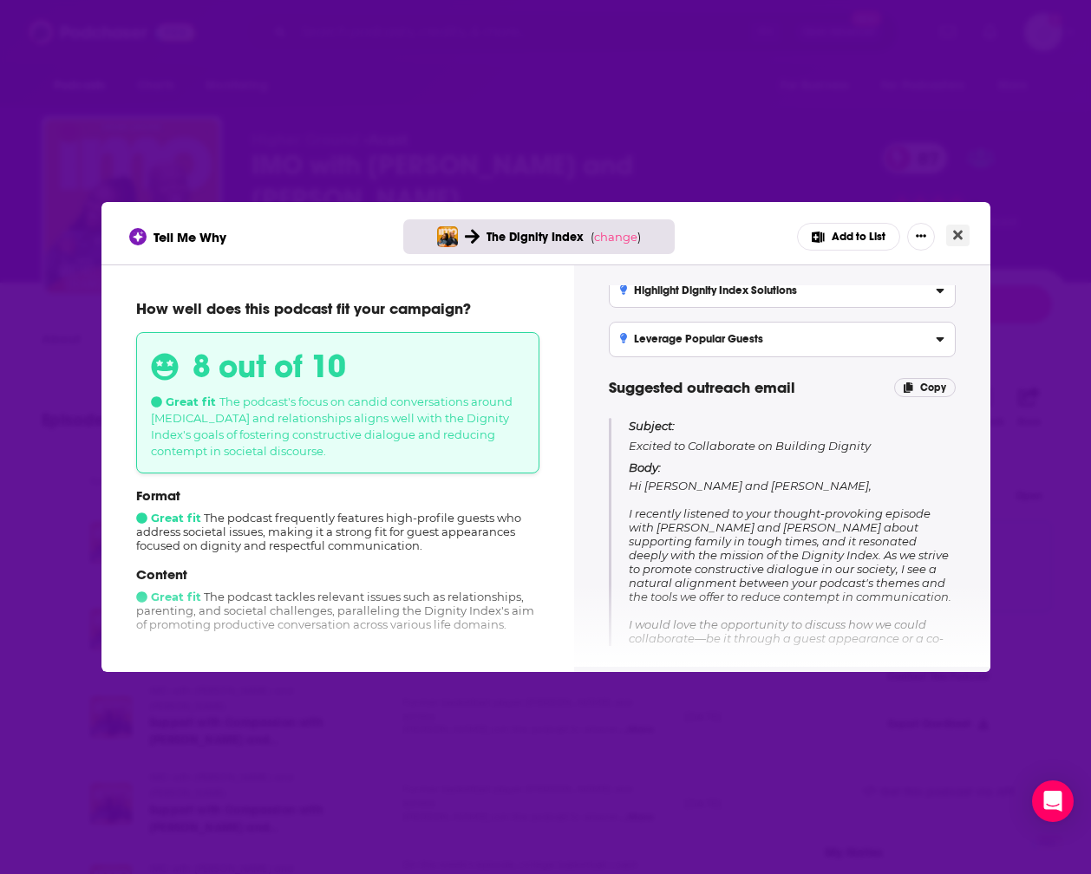
click at [959, 239] on icon "Close" at bounding box center [958, 236] width 10 height 10
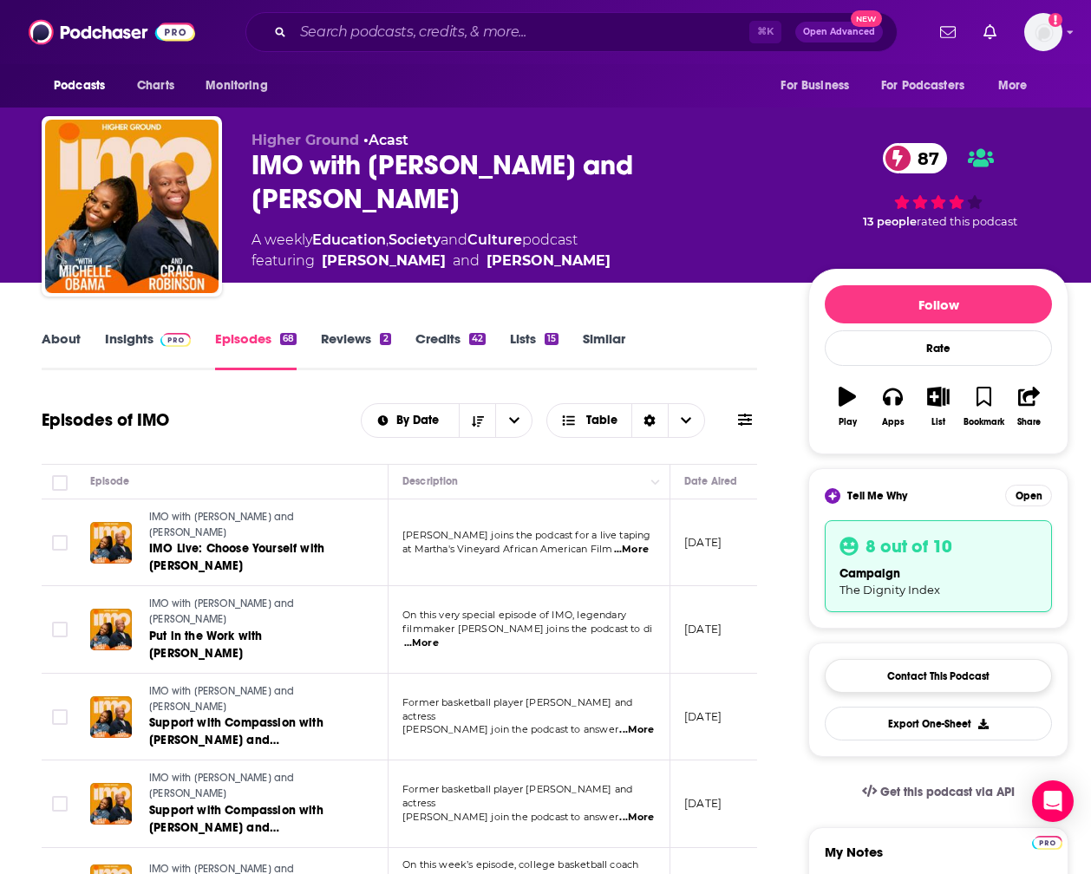
click at [960, 674] on link "Contact This Podcast" at bounding box center [938, 676] width 227 height 34
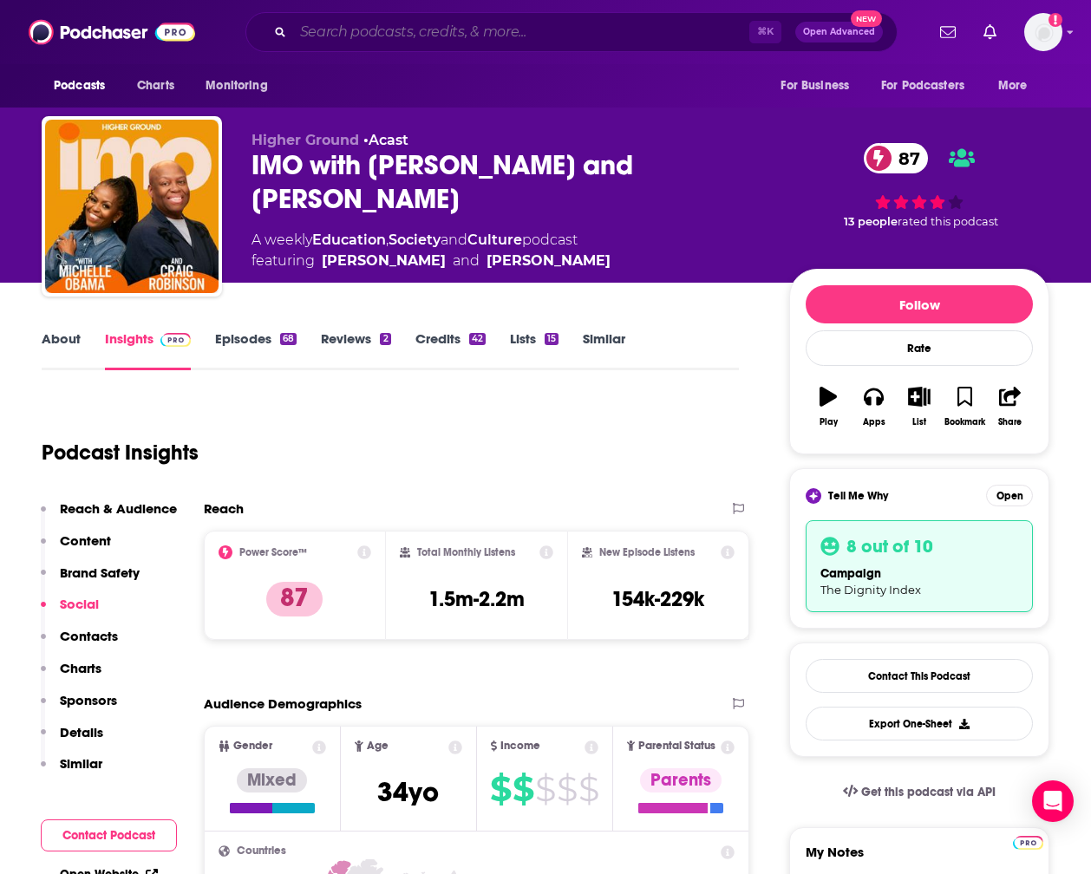
click at [337, 36] on input "Search podcasts, credits, & more..." at bounding box center [521, 32] width 456 height 28
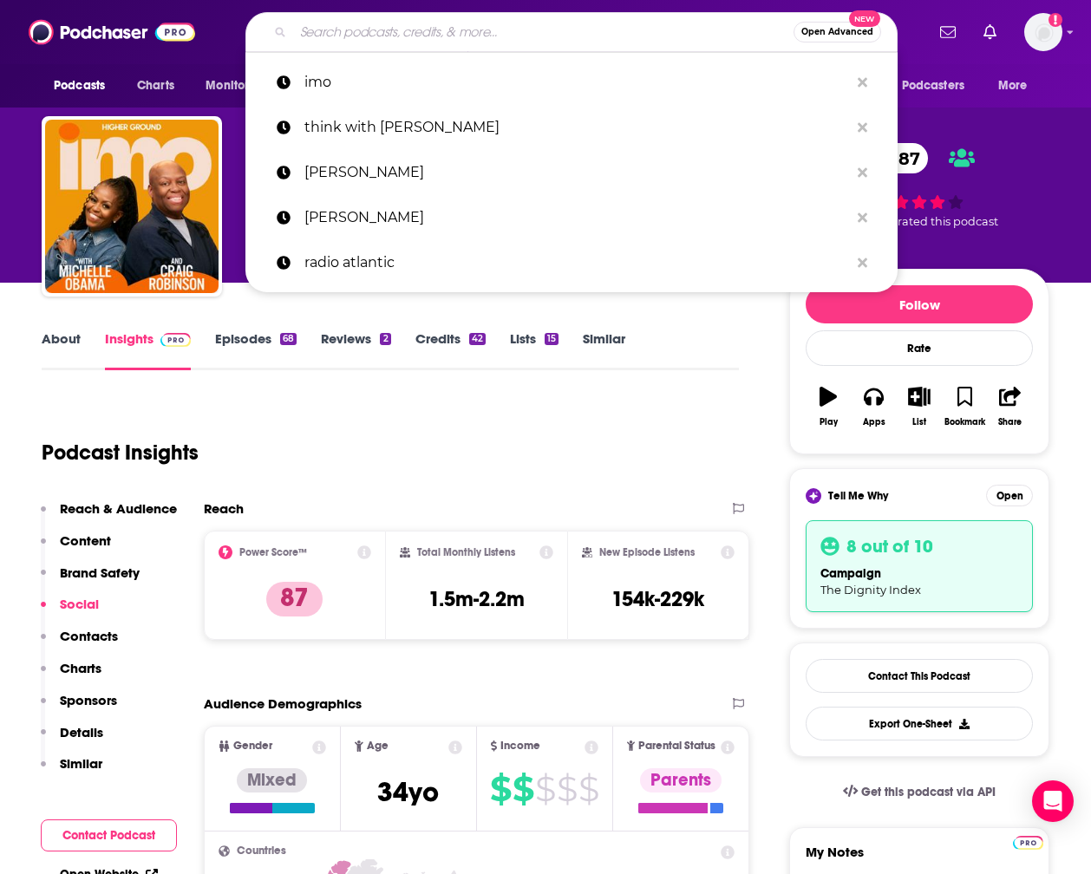
click at [666, 414] on div "Podcast Insights" at bounding box center [384, 442] width 684 height 88
click at [348, 31] on input "Search podcasts, credits, & more..." at bounding box center [543, 32] width 501 height 28
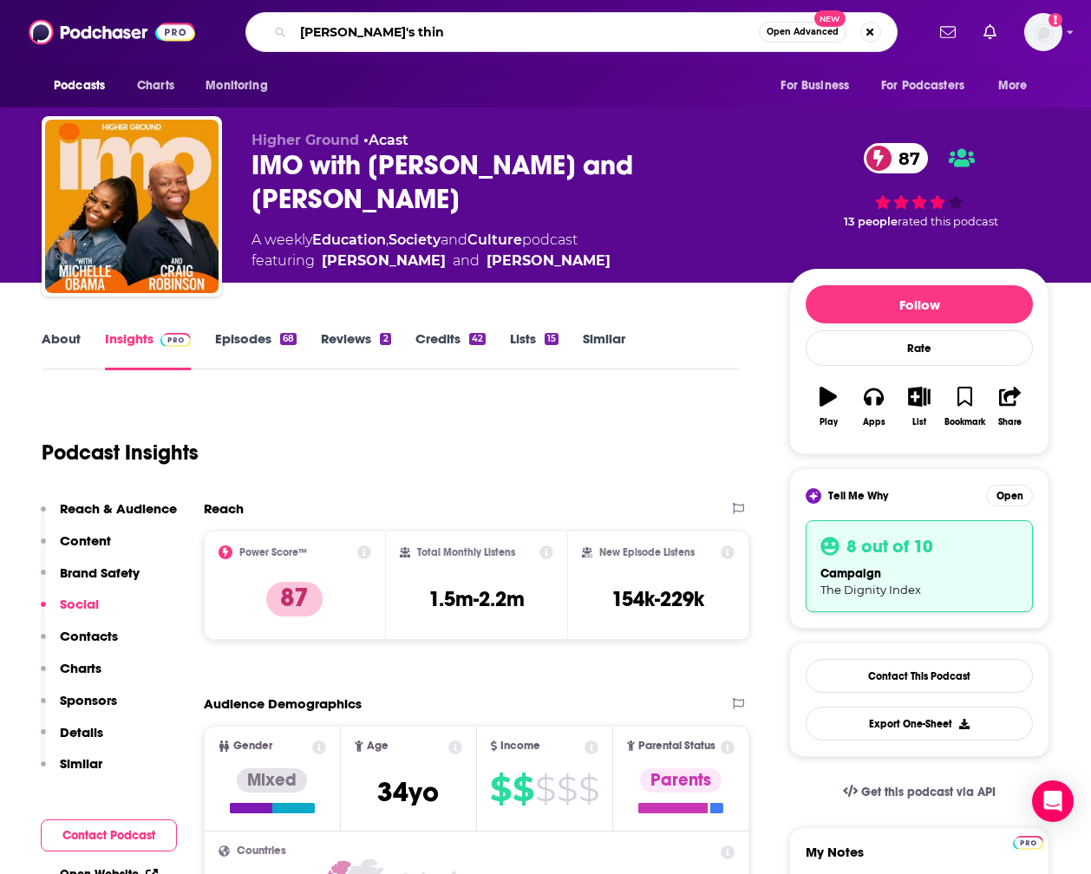
type input "[PERSON_NAME]'s think"
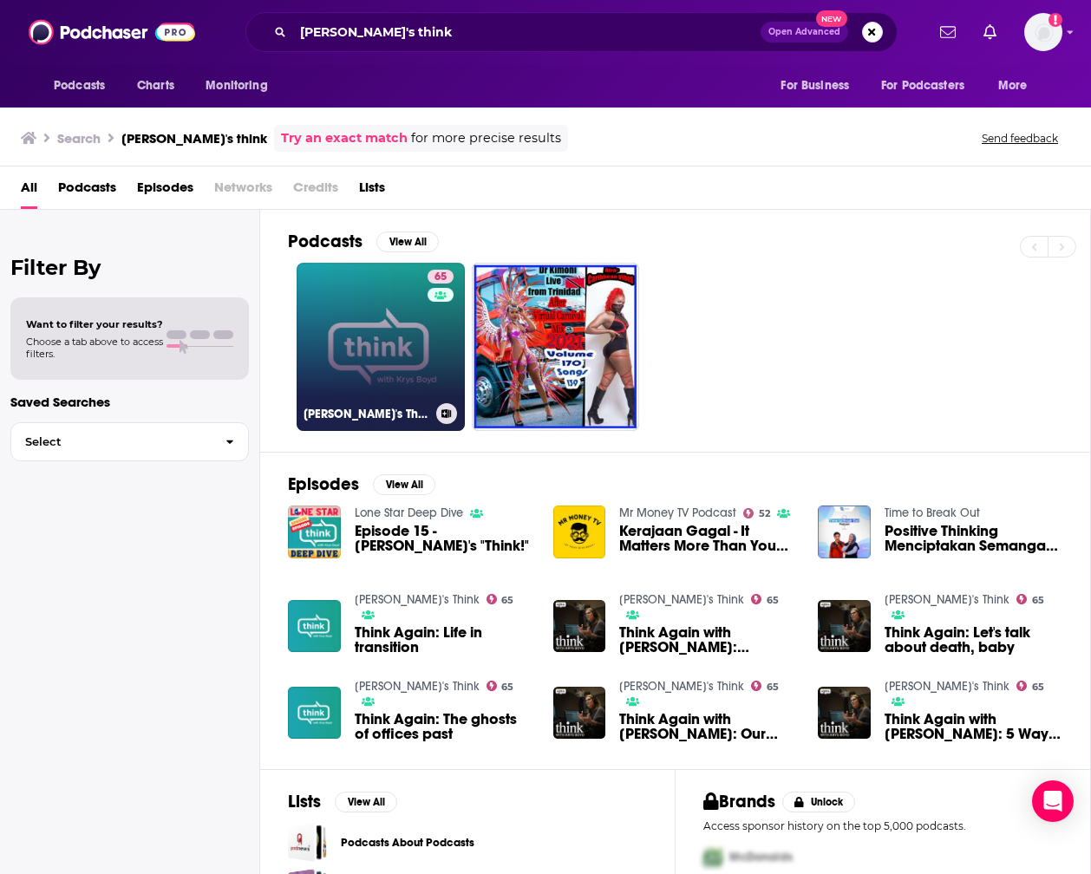
click at [379, 290] on link "65 [PERSON_NAME]'s Think" at bounding box center [381, 347] width 168 height 168
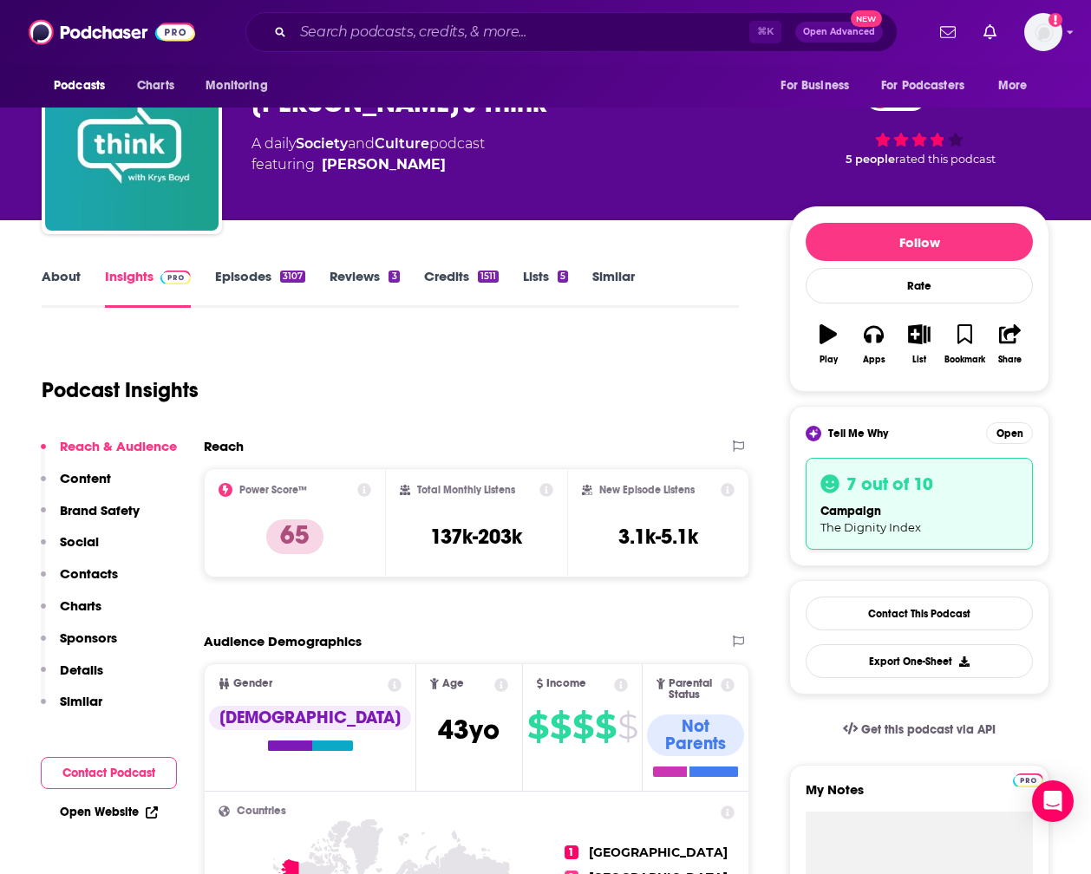
scroll to position [69, 0]
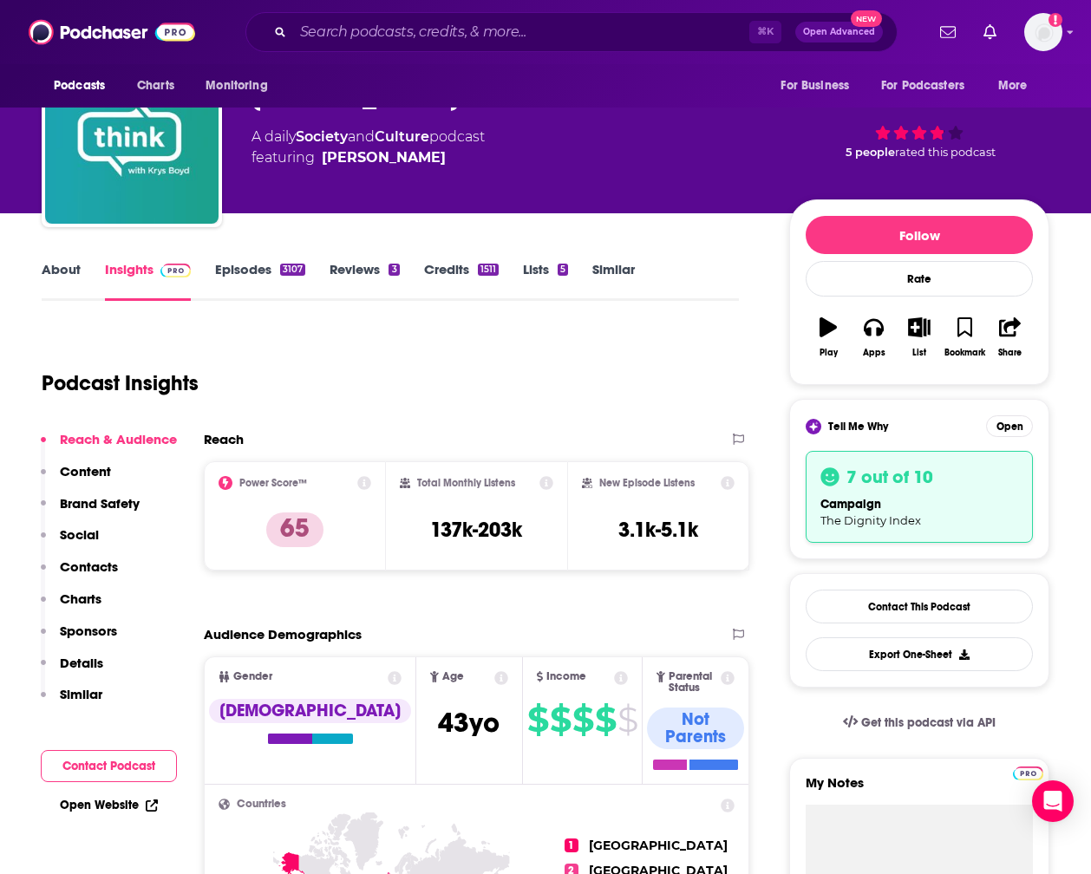
click at [606, 266] on link "Similar" at bounding box center [613, 281] width 43 height 40
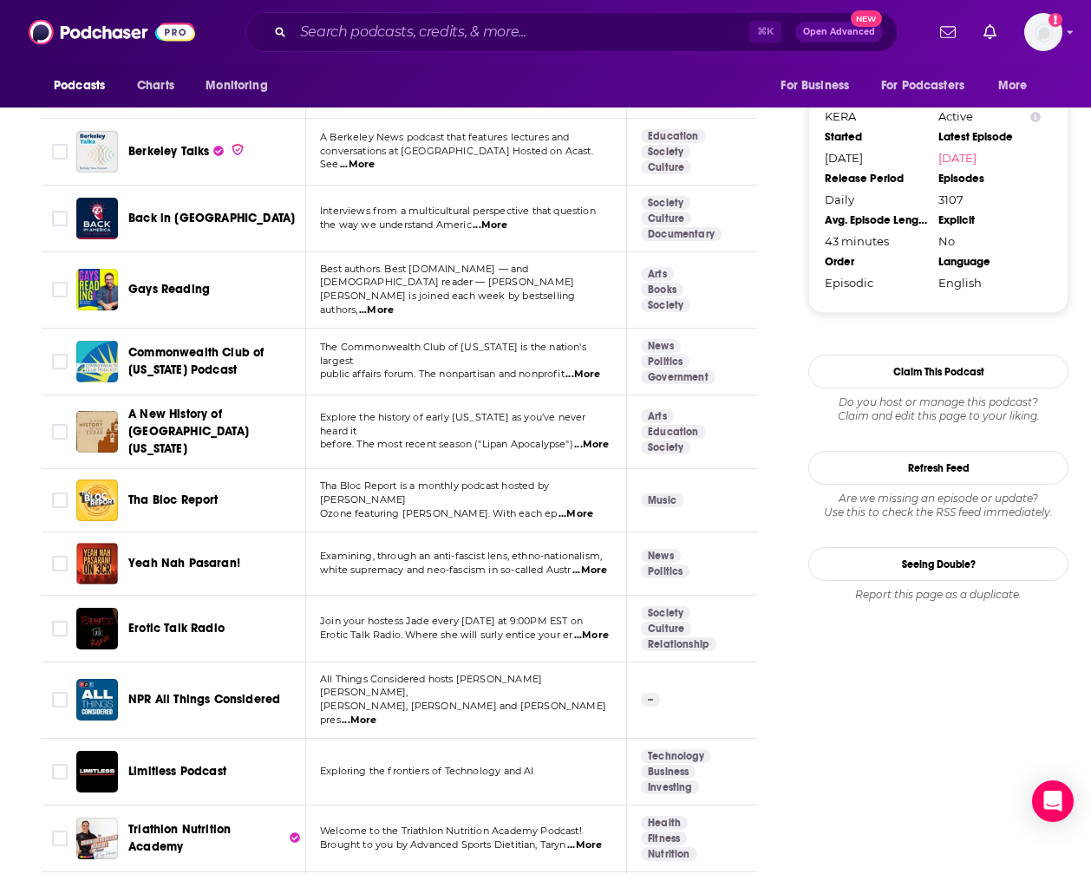
scroll to position [1855, 0]
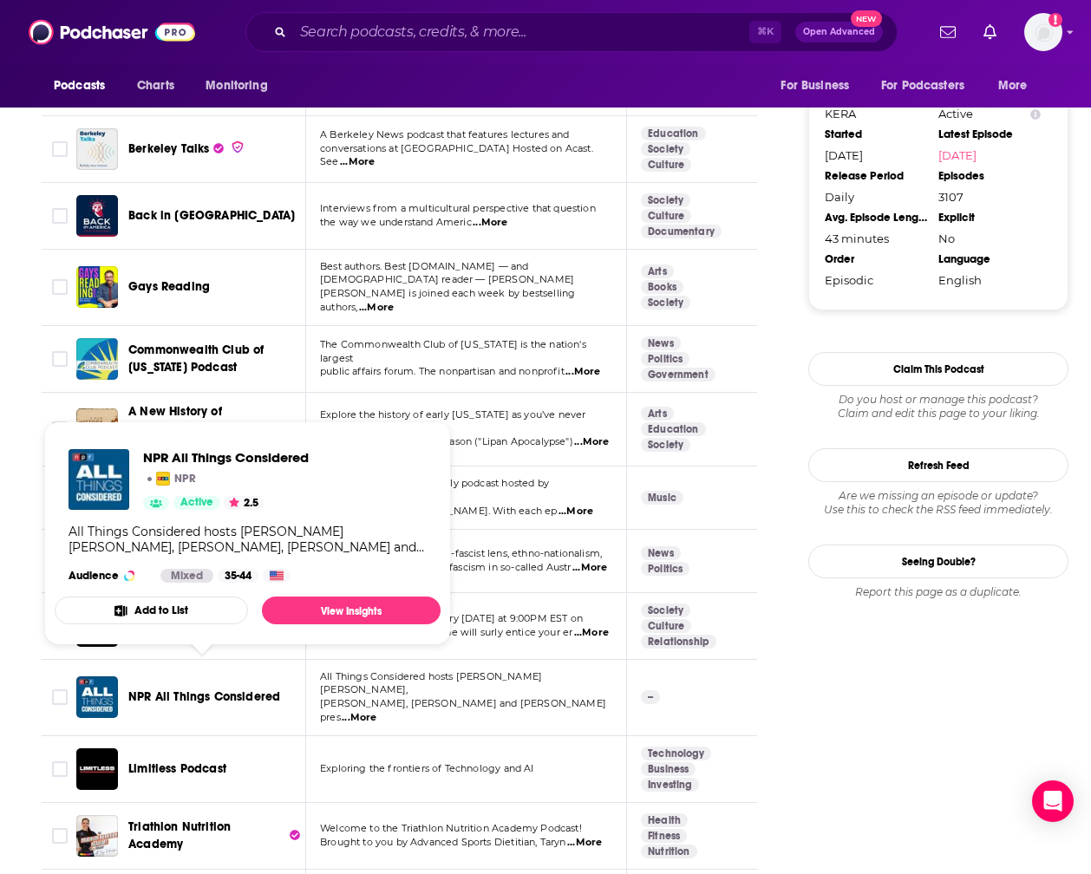
click at [233, 690] on span "NPR All Things Considered" at bounding box center [204, 697] width 152 height 15
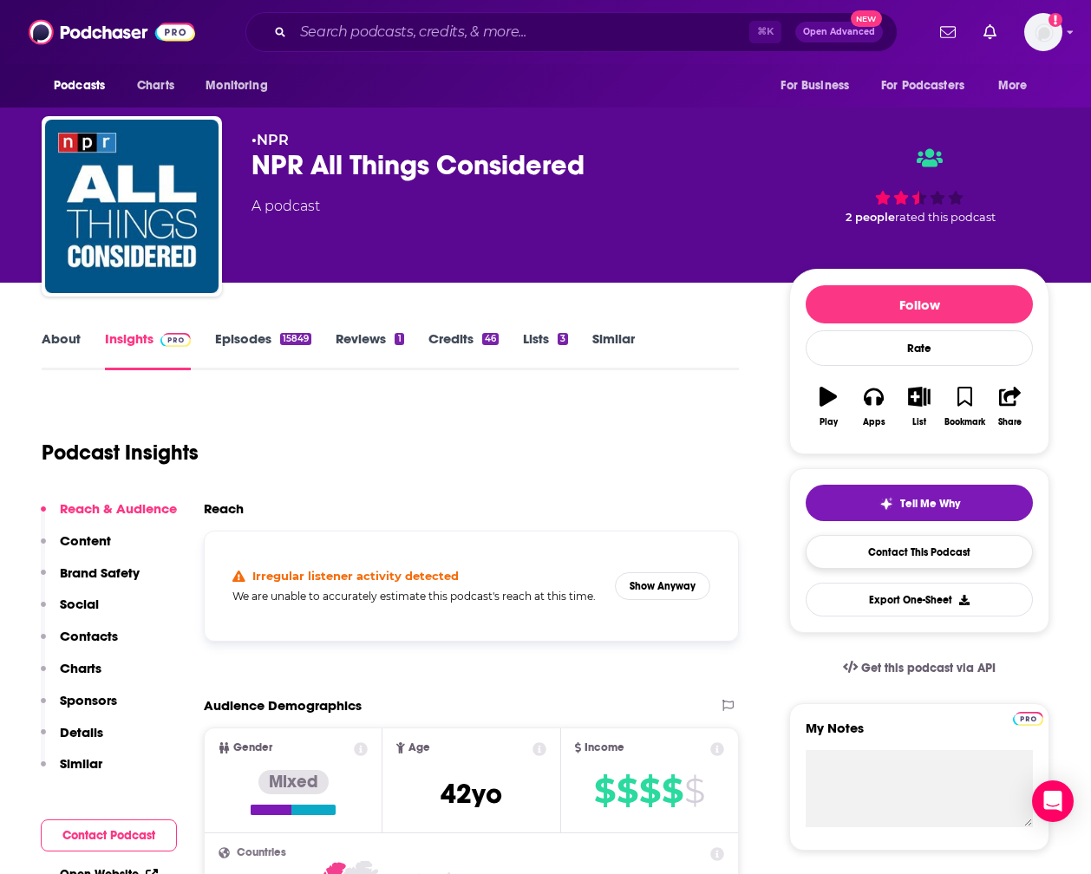
click at [914, 552] on link "Contact This Podcast" at bounding box center [919, 552] width 227 height 34
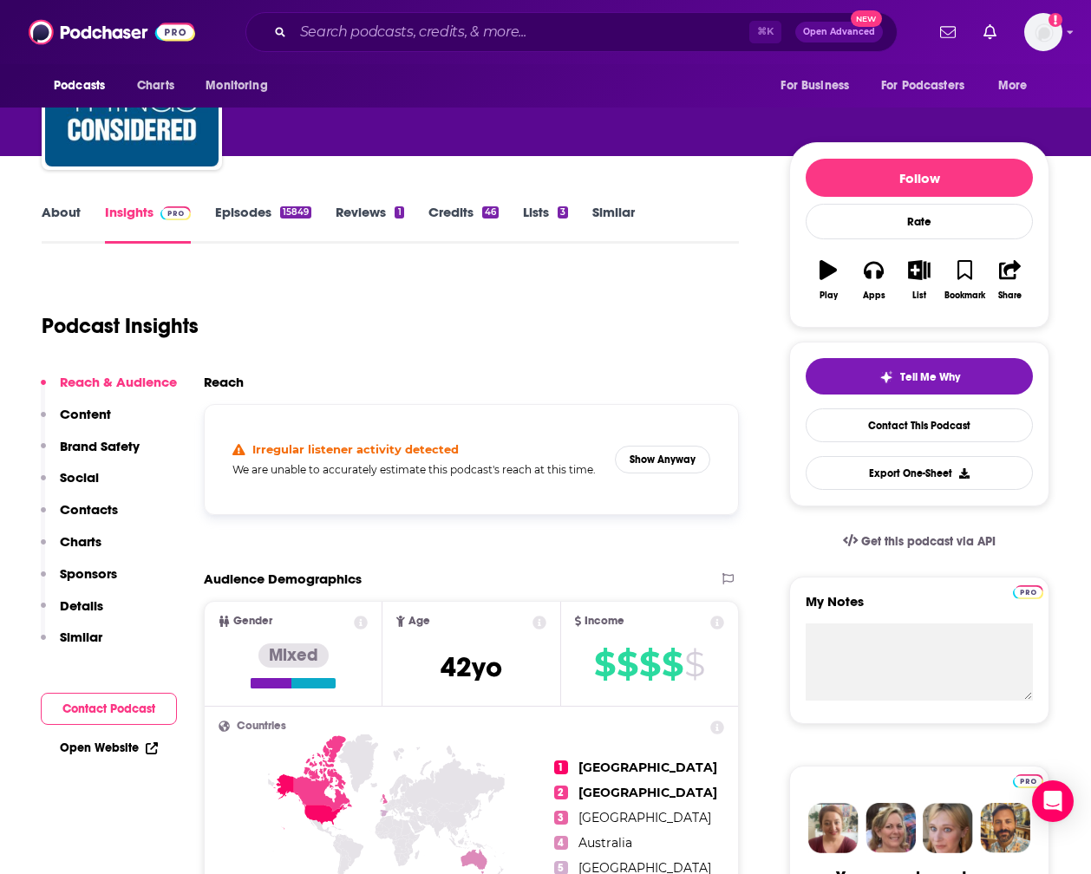
scroll to position [145, 0]
